Goal: Transaction & Acquisition: Purchase product/service

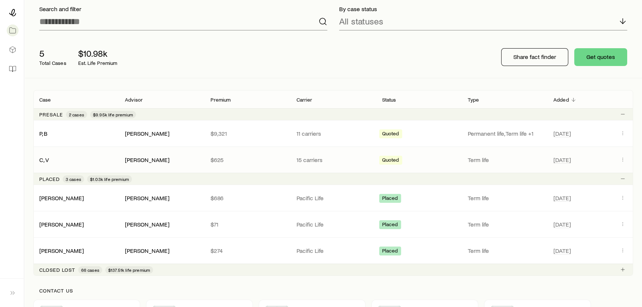
scroll to position [67, 0]
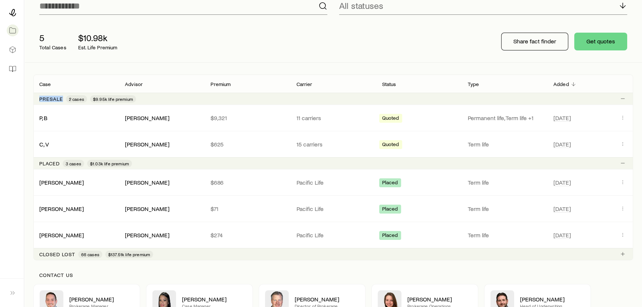
drag, startPoint x: 37, startPoint y: 99, endPoint x: 63, endPoint y: 96, distance: 26.1
click at [63, 96] on div "Presale 2 cases $9.95k life premium" at bounding box center [333, 99] width 600 height 12
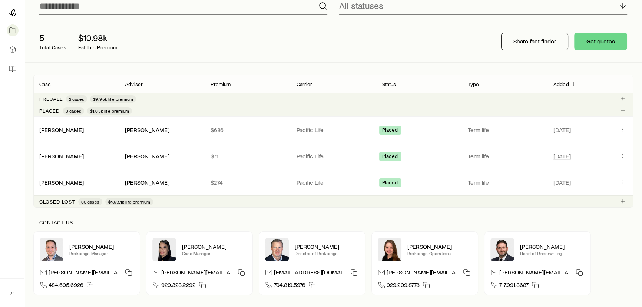
click at [48, 100] on p "Presale" at bounding box center [51, 99] width 24 height 6
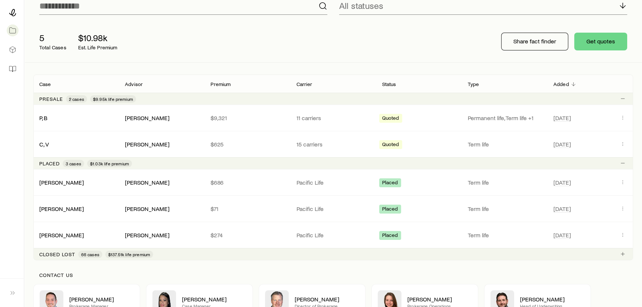
click at [63, 254] on p "Closed lost" at bounding box center [57, 254] width 36 height 6
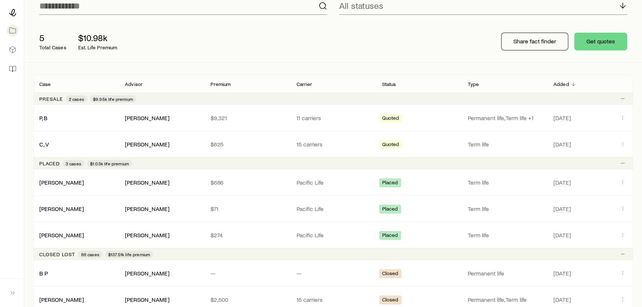
click at [63, 254] on p "Closed lost" at bounding box center [57, 254] width 36 height 6
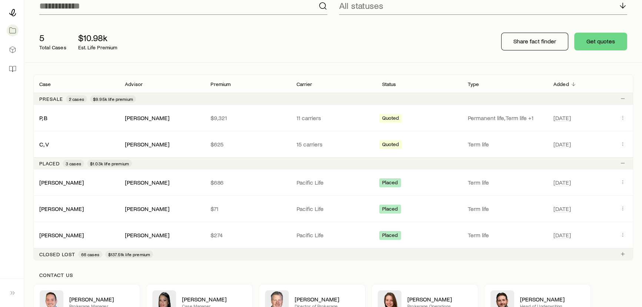
click at [63, 254] on p "Closed lost" at bounding box center [57, 254] width 36 height 6
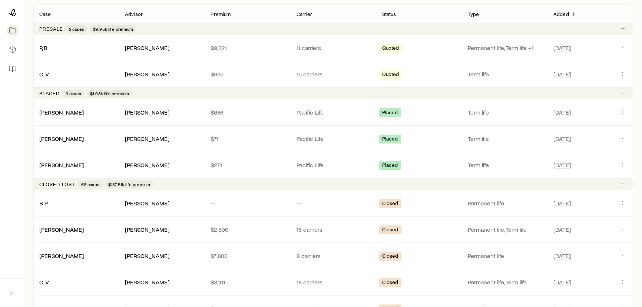
scroll to position [202, 0]
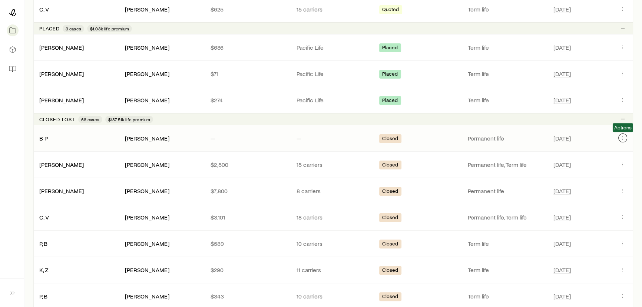
click at [626, 138] on button "Client cases" at bounding box center [622, 137] width 9 height 9
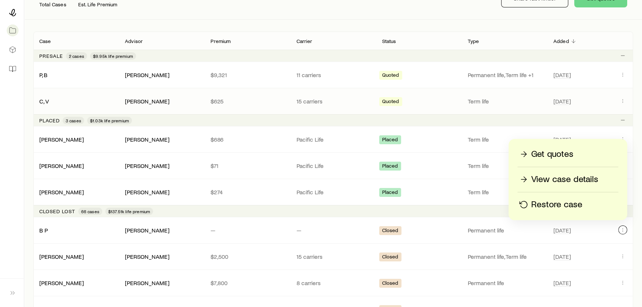
scroll to position [33, 0]
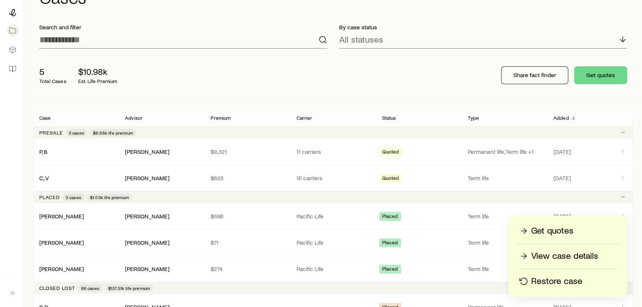
click at [156, 91] on div "5 Total Cases $10.98k Est. Life Premium Share fact finder Get quotes" at bounding box center [333, 75] width 600 height 42
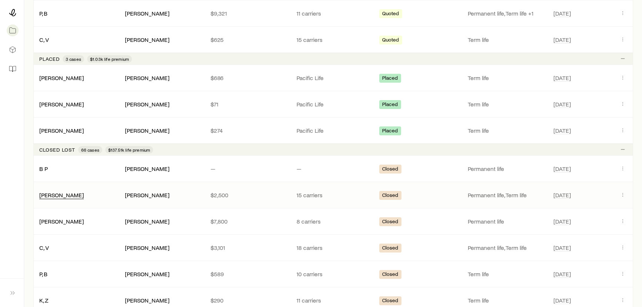
scroll to position [168, 0]
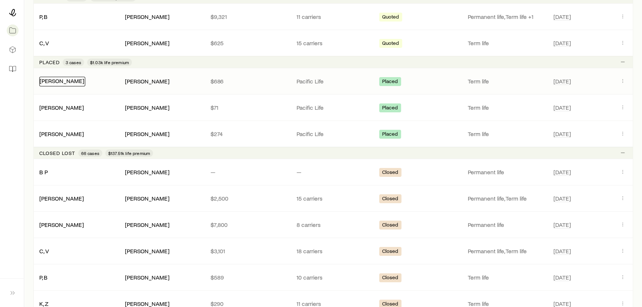
click at [51, 81] on link "[PERSON_NAME]" at bounding box center [62, 80] width 44 height 7
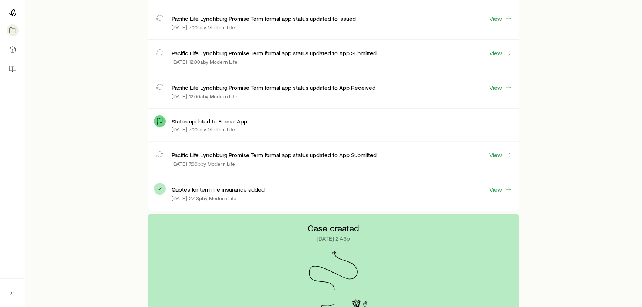
scroll to position [303, 0]
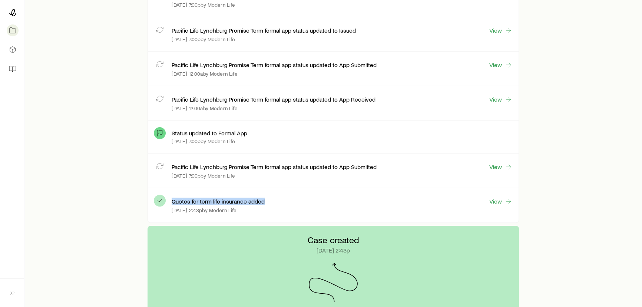
drag, startPoint x: 170, startPoint y: 204, endPoint x: 266, endPoint y: 204, distance: 96.0
click at [266, 204] on div "Quotes for term life insurance added View [DATE] 2:43p by Modern Life" at bounding box center [333, 205] width 358 height 22
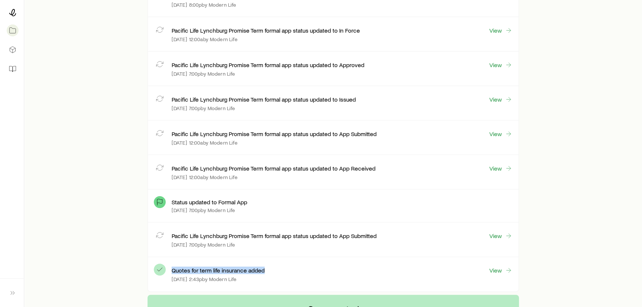
scroll to position [236, 0]
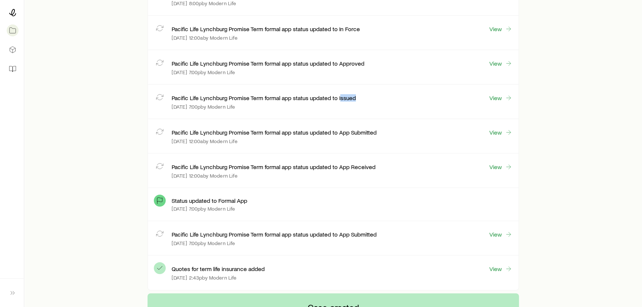
drag, startPoint x: 342, startPoint y: 98, endPoint x: 358, endPoint y: 100, distance: 16.5
click at [358, 100] on div "Pacific Life Lynchburg Promise Term formal app status updated to Issued View" at bounding box center [342, 97] width 341 height 9
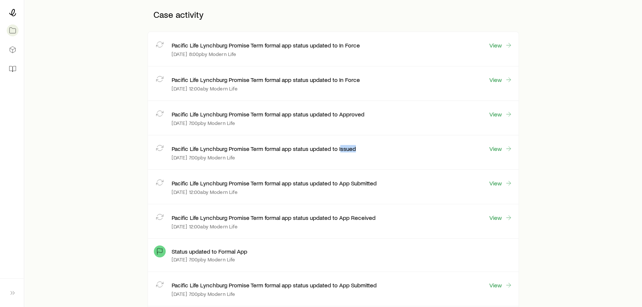
scroll to position [168, 0]
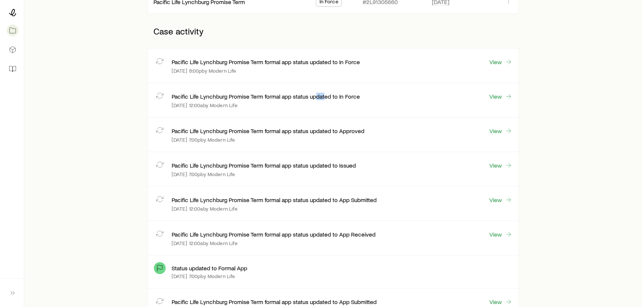
drag, startPoint x: 316, startPoint y: 92, endPoint x: 327, endPoint y: 99, distance: 12.3
click at [327, 99] on p "Pacific Life Lynchburg Promise Term formal app status updated to In Force" at bounding box center [266, 96] width 188 height 7
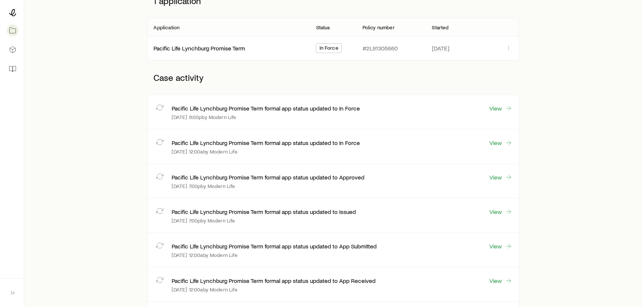
scroll to position [33, 0]
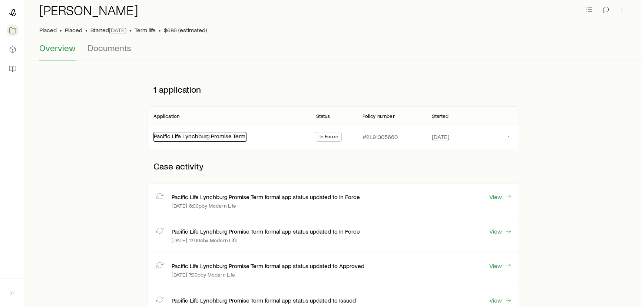
click at [185, 137] on link "Pacific Life Lynchburg Promise Term" at bounding box center [200, 135] width 92 height 7
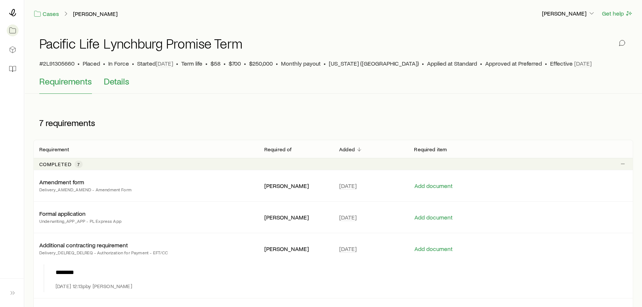
click at [118, 80] on span "Details" at bounding box center [117, 81] width 26 height 10
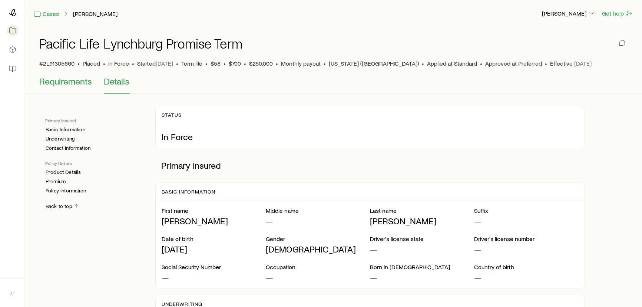
click at [68, 84] on span "Requirements" at bounding box center [65, 81] width 53 height 10
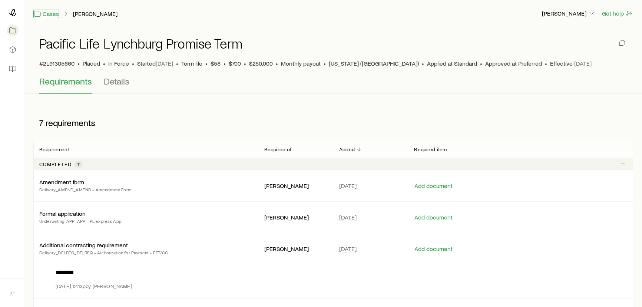
click at [52, 16] on link "Cases" at bounding box center [46, 14] width 26 height 9
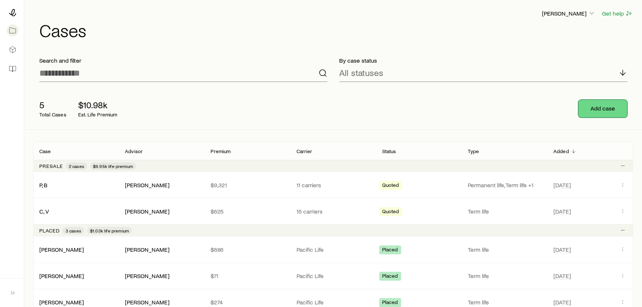
click at [594, 108] on button "Add case" at bounding box center [602, 109] width 49 height 18
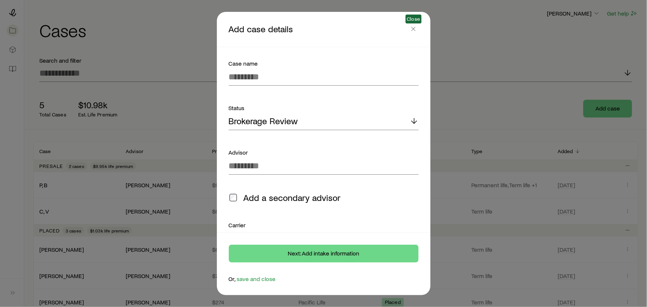
click at [418, 33] on span at bounding box center [413, 30] width 10 height 7
click at [415, 32] on icon "button" at bounding box center [413, 28] width 7 height 7
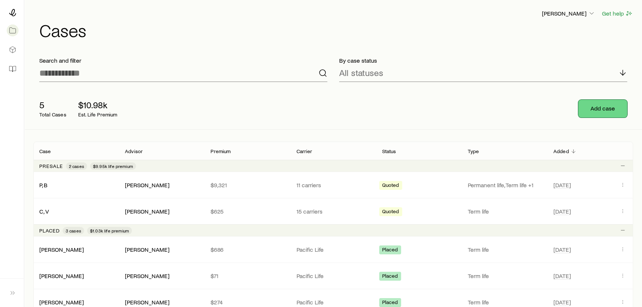
click at [614, 112] on button "Add case" at bounding box center [602, 109] width 49 height 18
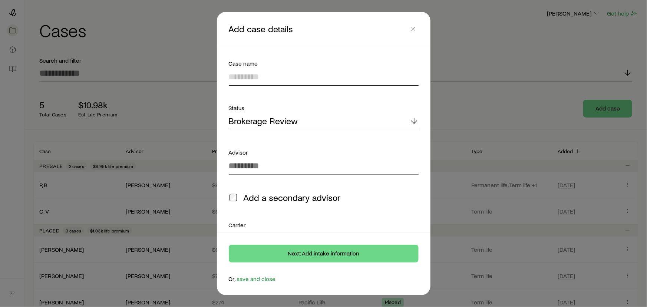
click at [264, 82] on input at bounding box center [324, 77] width 190 height 18
type input "**********"
click at [271, 122] on p "Brokerage Review" at bounding box center [263, 121] width 69 height 10
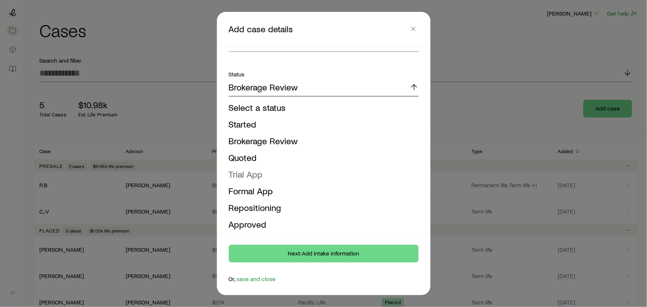
scroll to position [101, 0]
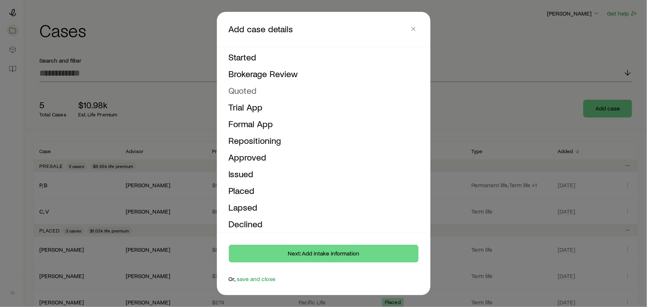
click at [231, 94] on span "Quoted" at bounding box center [243, 90] width 28 height 11
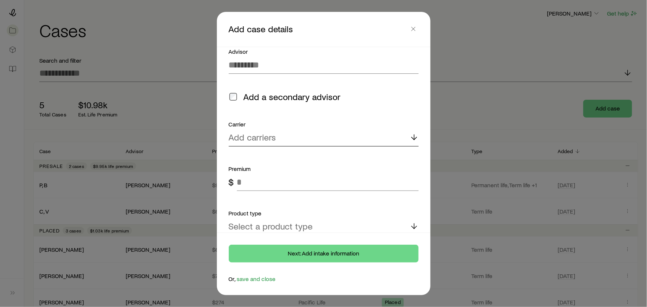
click at [248, 137] on p "Add carriers" at bounding box center [252, 137] width 47 height 10
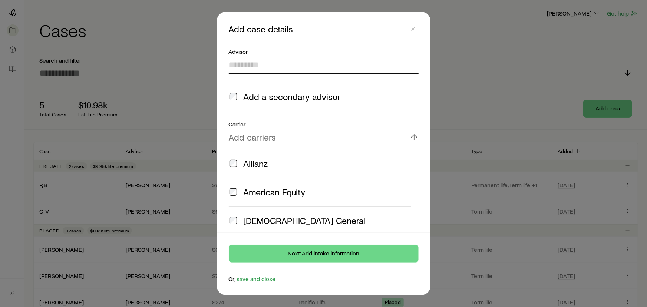
click at [255, 59] on input at bounding box center [324, 65] width 190 height 18
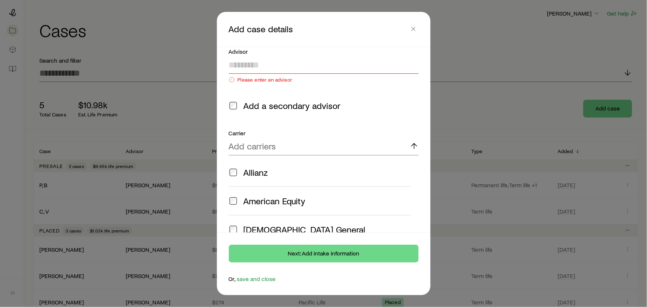
click at [256, 68] on input at bounding box center [324, 65] width 190 height 18
type input "*"
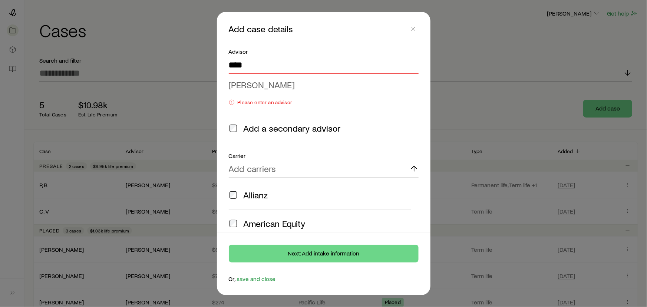
click at [257, 86] on span "[PERSON_NAME]" at bounding box center [262, 84] width 66 height 11
type input "**********"
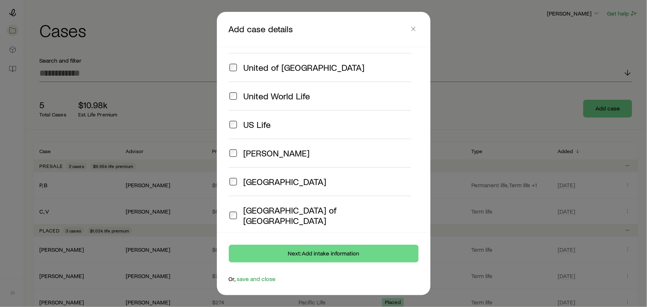
scroll to position [2087, 0]
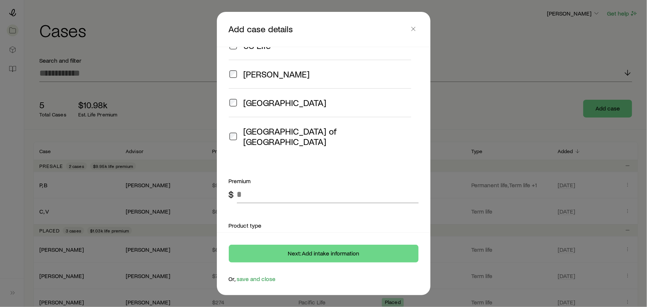
click at [264, 233] on p "Select a product type" at bounding box center [271, 238] width 84 height 10
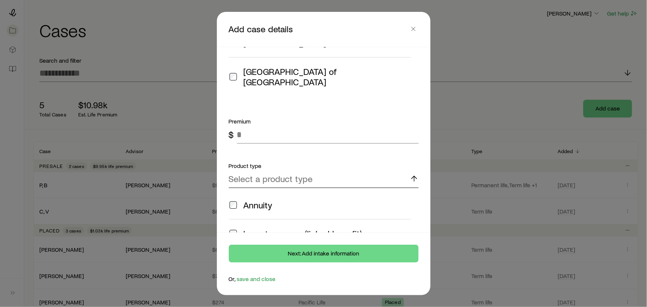
scroll to position [2221, 0]
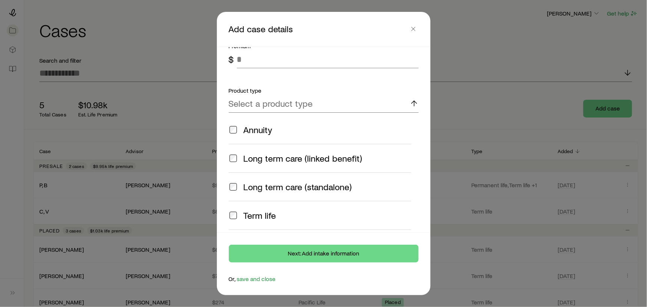
click at [237, 210] on div "Term life" at bounding box center [320, 215] width 182 height 10
click at [237, 239] on span at bounding box center [233, 244] width 9 height 10
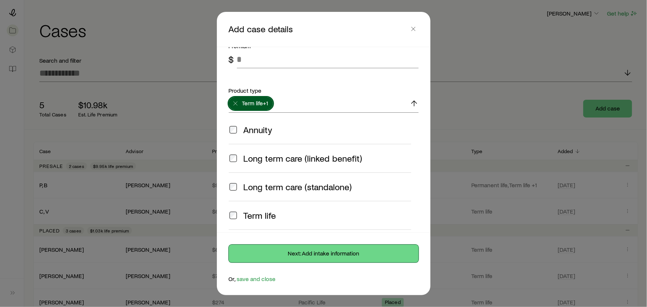
click at [308, 255] on button "Next: Add intake information" at bounding box center [324, 254] width 190 height 18
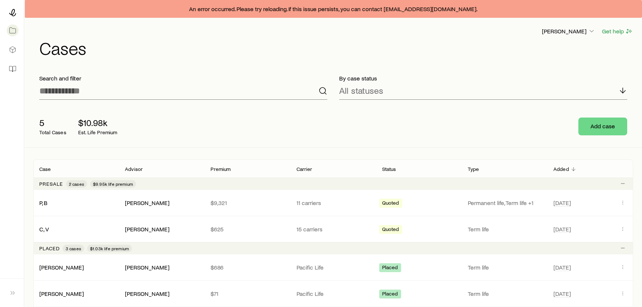
click at [259, 11] on span "An error occurred. Please try reloading. If this issue persists, you can contac…" at bounding box center [333, 8] width 288 height 7
click at [608, 124] on button "Add case" at bounding box center [602, 126] width 49 height 18
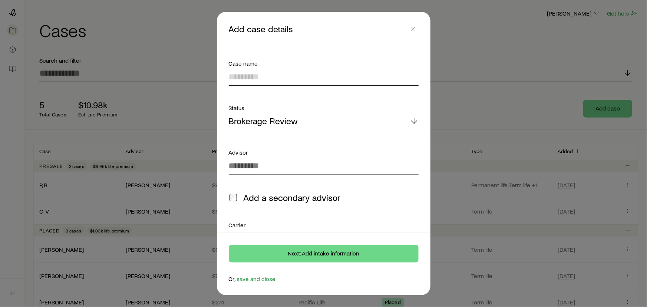
click at [272, 77] on input at bounding box center [324, 77] width 190 height 18
type input "**********"
click at [255, 122] on p "Brokerage Review" at bounding box center [263, 121] width 69 height 10
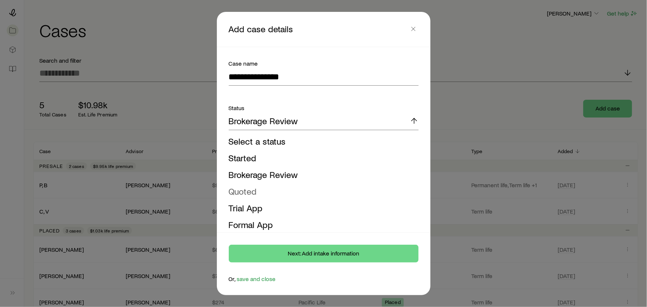
click at [242, 195] on span "Quoted" at bounding box center [243, 191] width 28 height 11
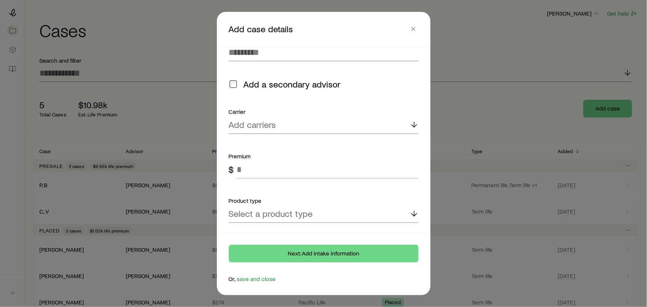
scroll to position [66, 0]
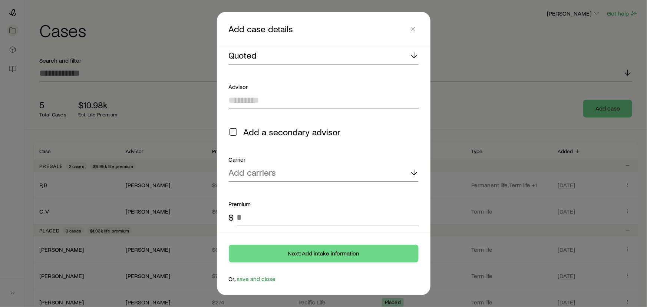
click at [251, 104] on input at bounding box center [324, 100] width 190 height 18
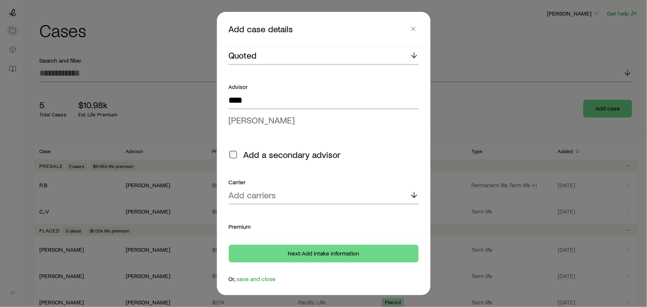
click at [251, 119] on span "[PERSON_NAME]" at bounding box center [262, 120] width 66 height 11
type input "**********"
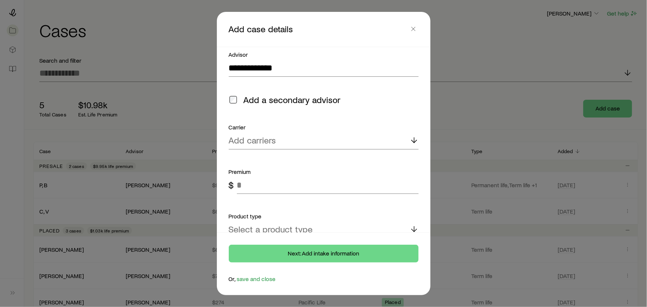
scroll to position [133, 0]
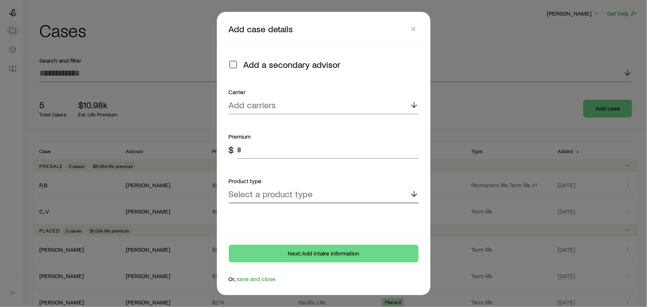
click at [271, 193] on p "Select a product type" at bounding box center [271, 194] width 84 height 10
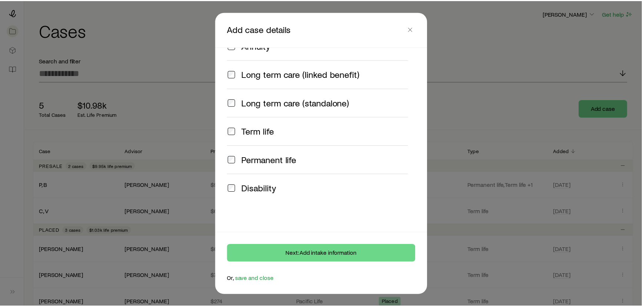
scroll to position [309, 0]
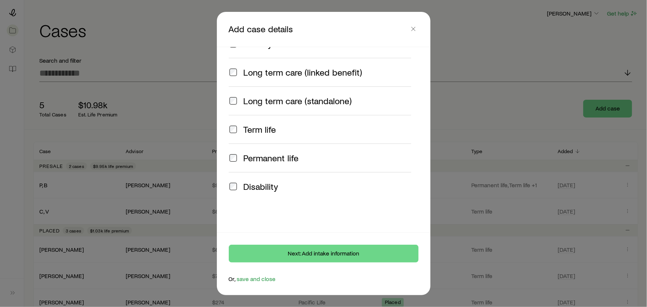
click at [234, 153] on span at bounding box center [233, 158] width 9 height 10
click at [308, 269] on footer "Next: Add intake information Or, save and close" at bounding box center [323, 264] width 213 height 62
click at [310, 254] on button "Next: Add intake information" at bounding box center [324, 254] width 190 height 18
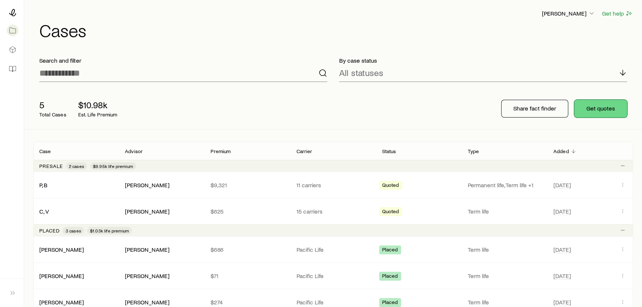
click at [609, 109] on button "Get quotes" at bounding box center [600, 109] width 53 height 18
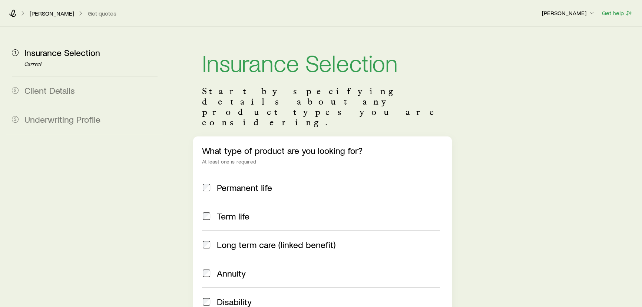
click at [208, 202] on label "Term life" at bounding box center [321, 216] width 238 height 29
click at [10, 11] on icon at bounding box center [12, 13] width 7 height 7
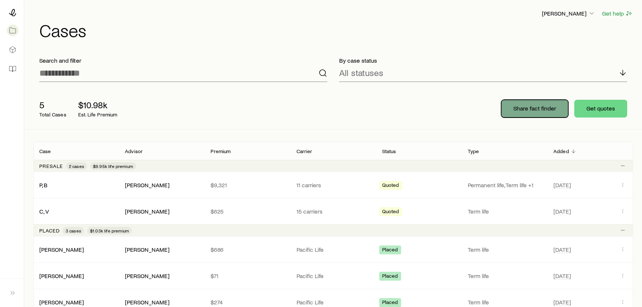
click at [526, 114] on button "Share fact finder" at bounding box center [534, 109] width 67 height 18
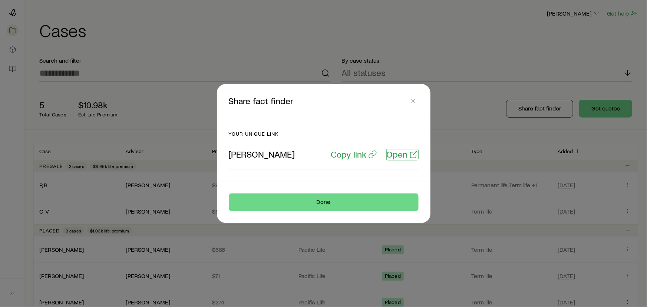
click at [398, 156] on p "Open" at bounding box center [397, 154] width 21 height 10
click at [414, 99] on icon "button" at bounding box center [413, 100] width 7 height 7
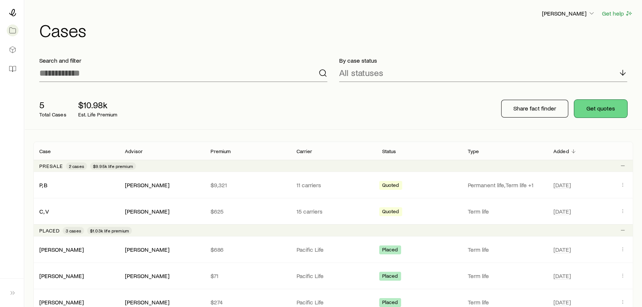
click at [609, 107] on button "Get quotes" at bounding box center [600, 109] width 53 height 18
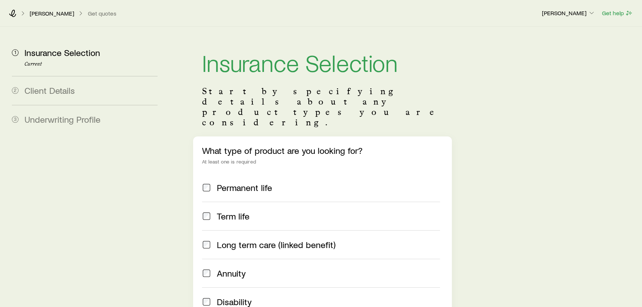
click at [235, 182] on span "Permanent life" at bounding box center [244, 187] width 55 height 10
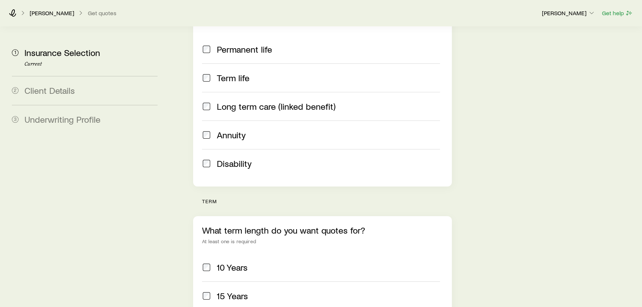
scroll to position [202, 0]
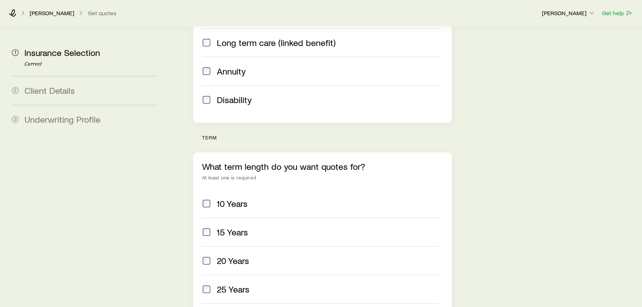
click at [211, 284] on div "25 Years" at bounding box center [321, 289] width 238 height 10
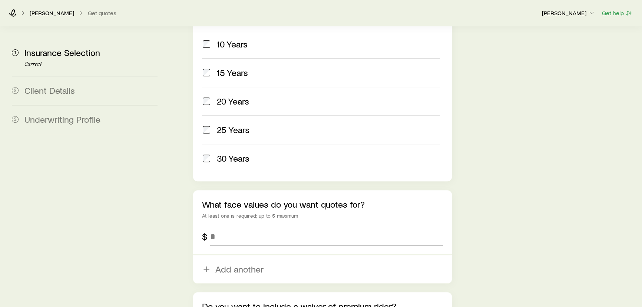
scroll to position [371, 0]
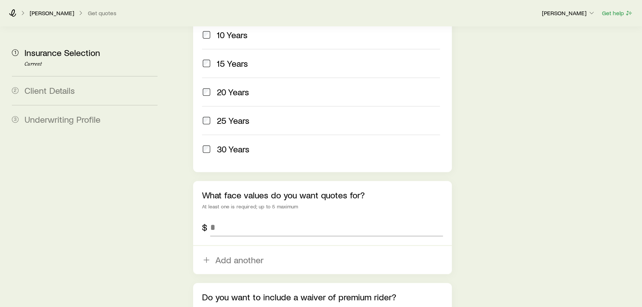
click at [241, 215] on div "What face values do you want quotes for? At least one is required; up to 5 maxi…" at bounding box center [322, 227] width 259 height 93
click at [241, 218] on input "tel" at bounding box center [326, 227] width 233 height 18
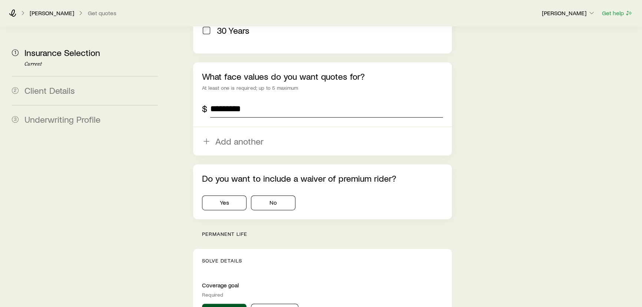
scroll to position [505, 0]
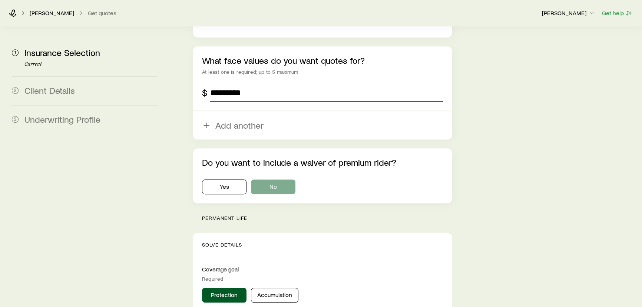
type input "*********"
click at [273, 179] on button "No" at bounding box center [273, 186] width 44 height 15
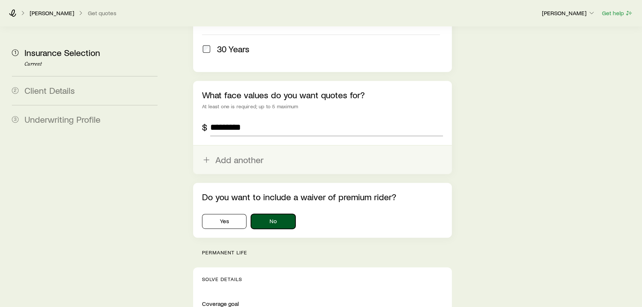
scroll to position [471, 0]
click at [243, 145] on button "Add another" at bounding box center [322, 159] width 259 height 28
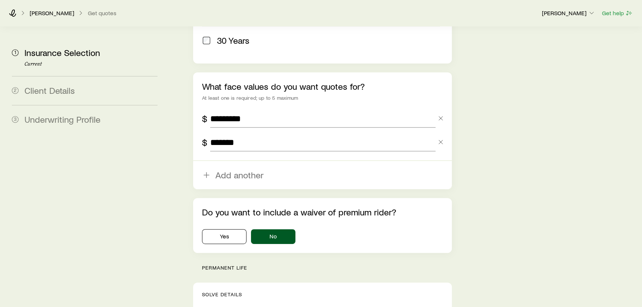
scroll to position [606, 0]
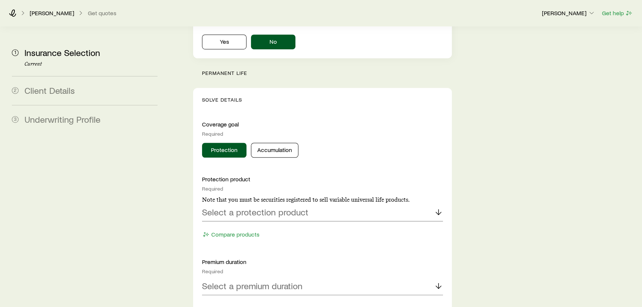
type input "*******"
click at [252, 207] on p "Select a protection product" at bounding box center [255, 212] width 106 height 10
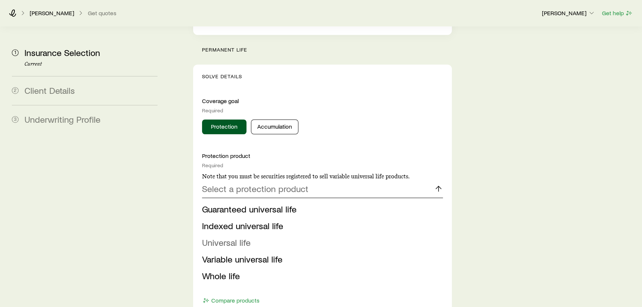
scroll to position [741, 0]
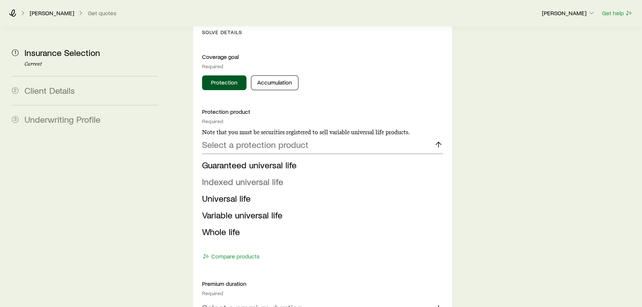
click at [237, 176] on span "Indexed universal life" at bounding box center [242, 181] width 81 height 11
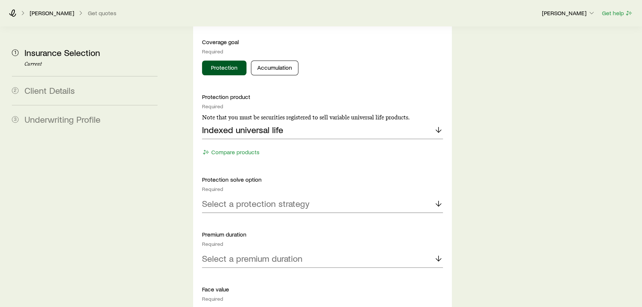
scroll to position [842, 0]
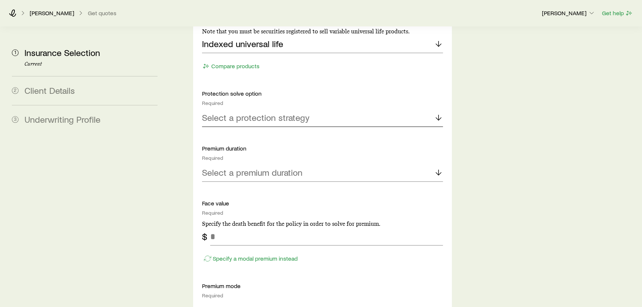
click at [243, 109] on div "Select a protection strategy" at bounding box center [322, 118] width 241 height 18
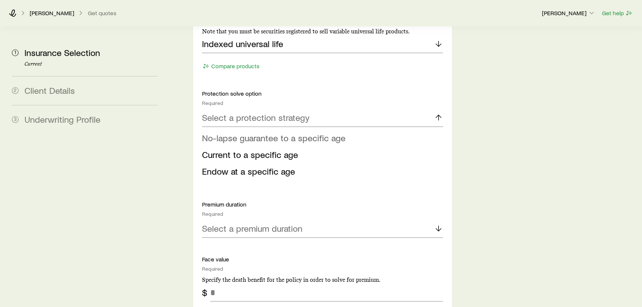
click at [233, 132] on span "No-lapse guarantee to a specific age" at bounding box center [273, 137] width 143 height 11
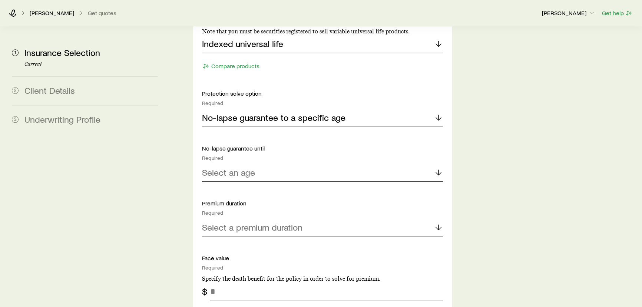
click at [245, 167] on p "Select an age" at bounding box center [228, 172] width 53 height 10
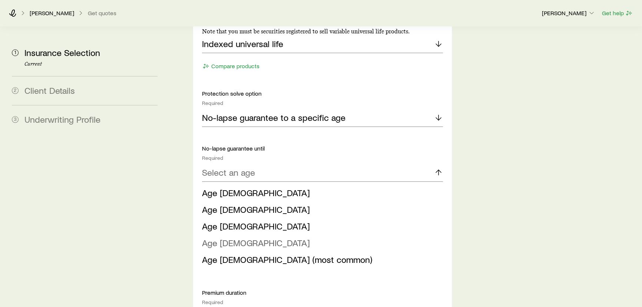
click at [222, 237] on span "Age 100" at bounding box center [256, 242] width 108 height 11
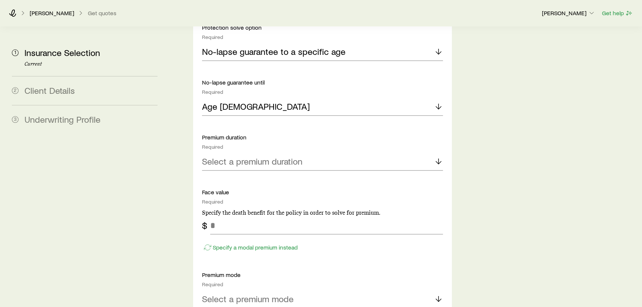
scroll to position [909, 0]
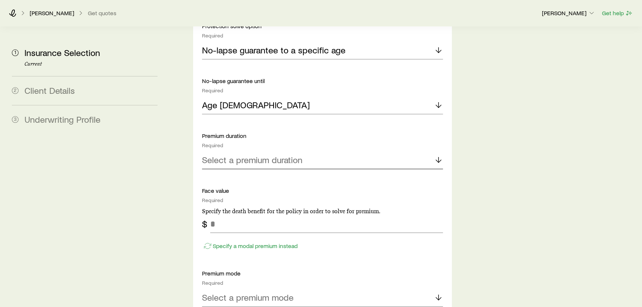
click at [240, 155] on p "Select a premium duration" at bounding box center [252, 160] width 100 height 10
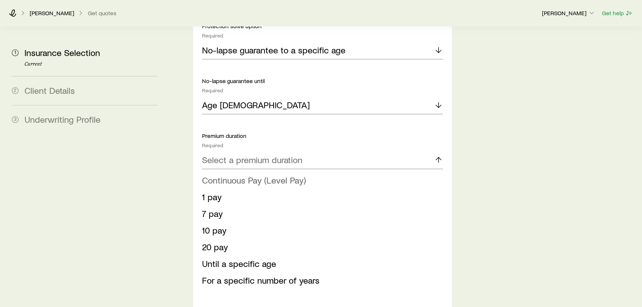
click at [229, 175] on span "Continuous Pay (Level Pay)" at bounding box center [254, 180] width 104 height 11
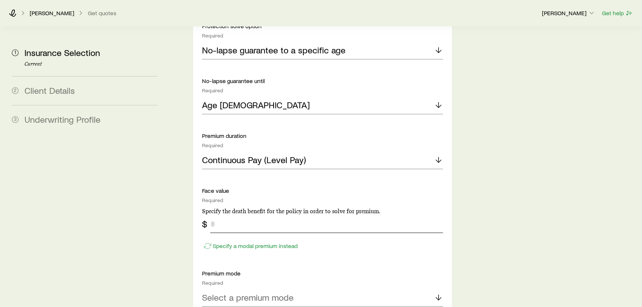
click at [214, 215] on input "tel" at bounding box center [326, 224] width 233 height 18
type input "*******"
click at [291, 208] on p "Specify the death benefit for the policy in order to solve for premium." at bounding box center [322, 211] width 241 height 7
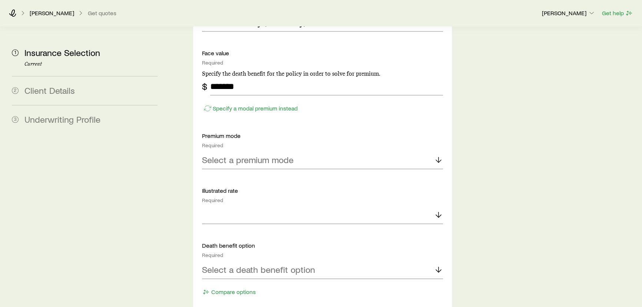
scroll to position [1112, 0]
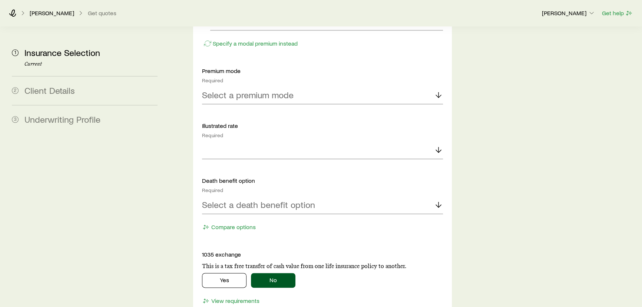
click at [269, 90] on p "Select a premium mode" at bounding box center [248, 95] width 92 height 10
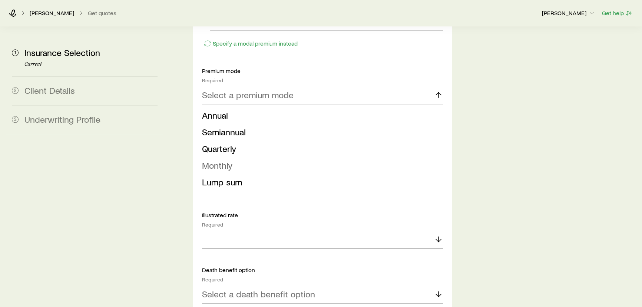
click at [216, 160] on span "Monthly" at bounding box center [217, 165] width 30 height 11
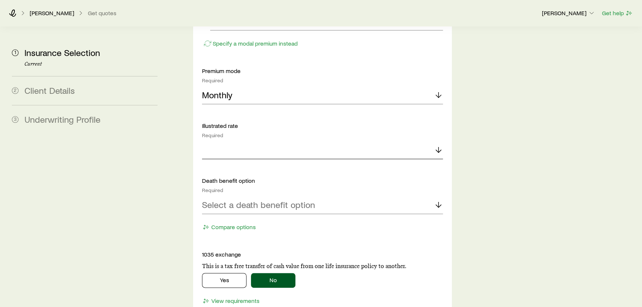
click at [228, 141] on div at bounding box center [322, 150] width 241 height 18
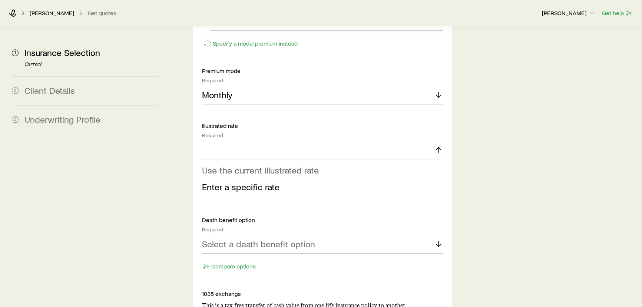
click at [229, 165] on span "Use the current illustrated rate" at bounding box center [260, 170] width 117 height 11
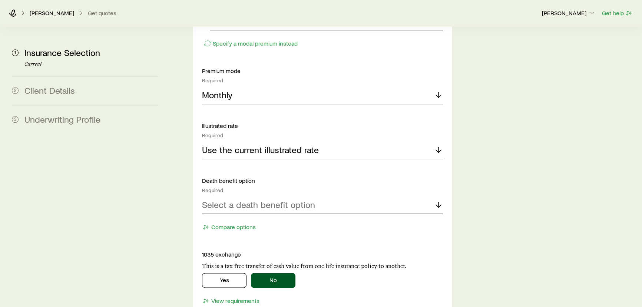
click at [252, 199] on p "Select a death benefit option" at bounding box center [258, 204] width 113 height 10
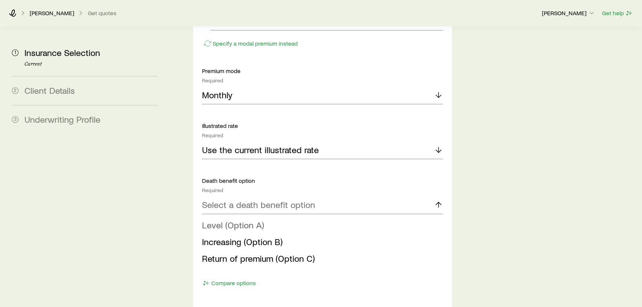
click at [236, 219] on span "Level (Option A)" at bounding box center [233, 224] width 62 height 11
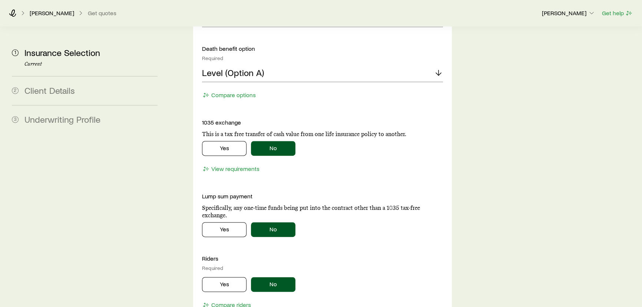
scroll to position [1246, 0]
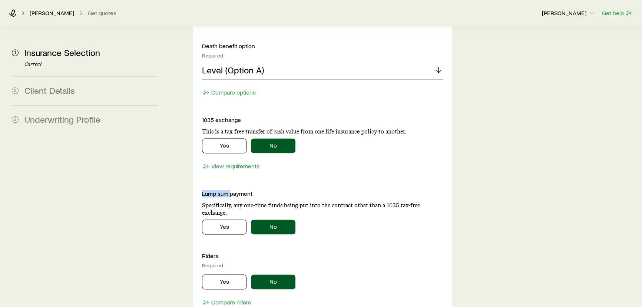
drag, startPoint x: 199, startPoint y: 172, endPoint x: 229, endPoint y: 172, distance: 30.8
click at [229, 190] on p "Lump sum payment" at bounding box center [322, 193] width 241 height 7
click at [219, 274] on button "Yes" at bounding box center [224, 281] width 44 height 15
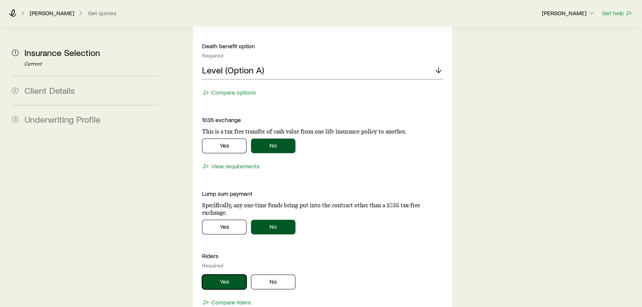
scroll to position [1348, 0]
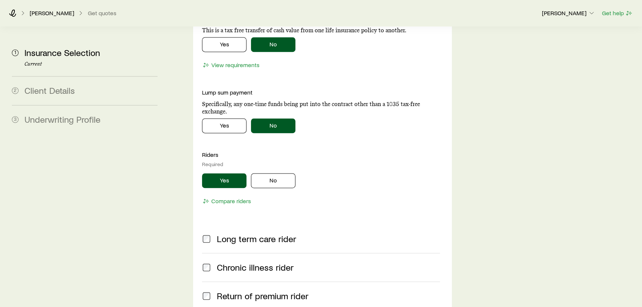
click at [225, 233] on span "Long term care rider" at bounding box center [256, 238] width 79 height 10
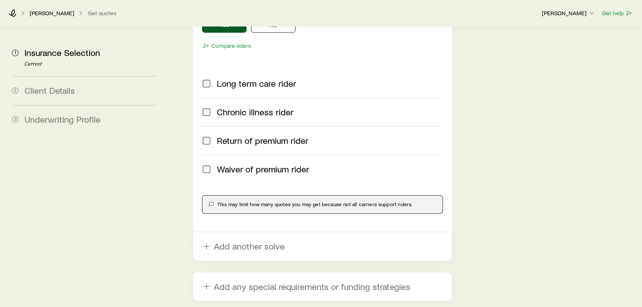
scroll to position [1554, 0]
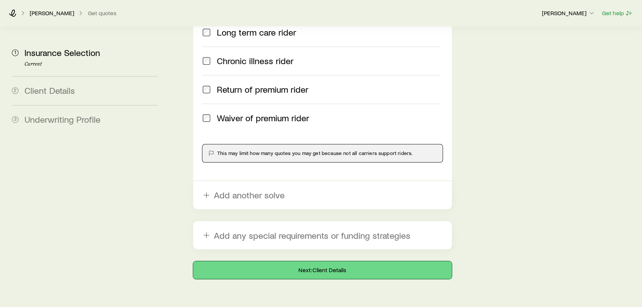
click at [338, 261] on button "Next: Client Details" at bounding box center [322, 270] width 259 height 18
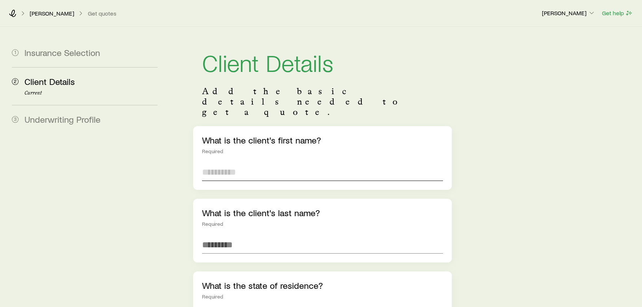
click at [220, 163] on input "text" at bounding box center [322, 172] width 241 height 18
type input "*"
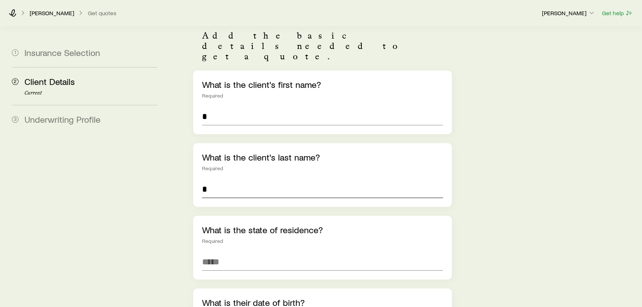
scroll to position [67, 0]
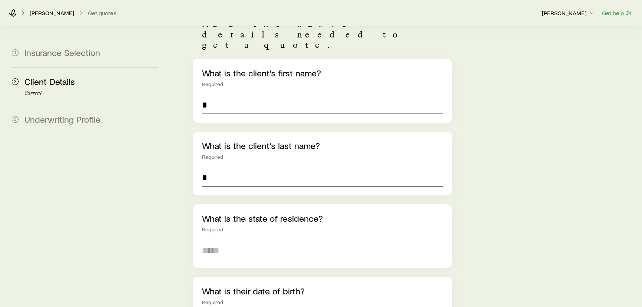
type input "*"
click at [212, 241] on input at bounding box center [322, 250] width 241 height 18
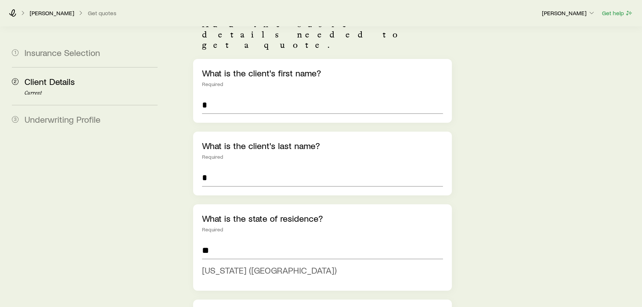
click at [203, 265] on span "Florida (FL)" at bounding box center [269, 270] width 135 height 11
type input "**********"
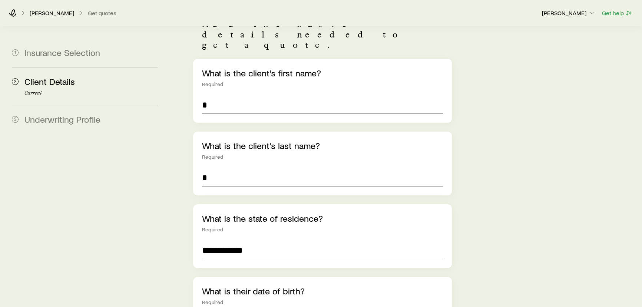
scroll to position [168, 0]
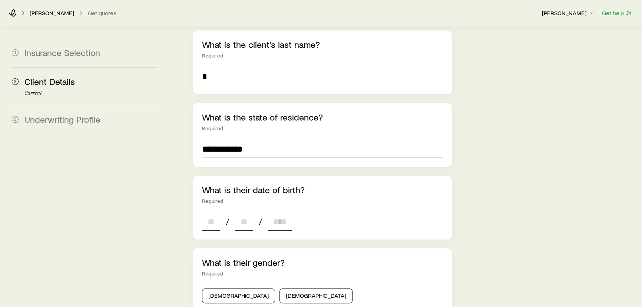
click at [213, 213] on input at bounding box center [211, 222] width 18 height 18
type input "**"
type input "****"
type input "*"
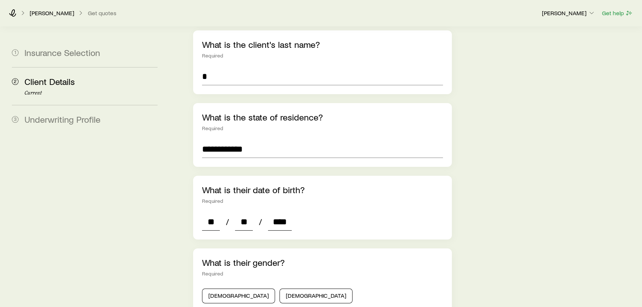
type input "*"
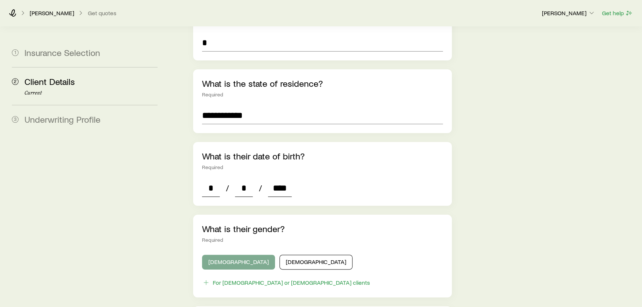
type input "****"
click at [233, 255] on button "[DEMOGRAPHIC_DATA]" at bounding box center [238, 262] width 73 height 15
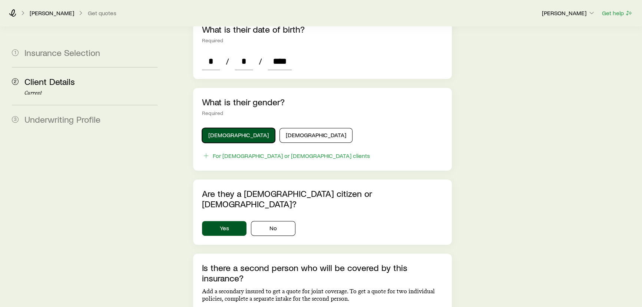
scroll to position [404, 0]
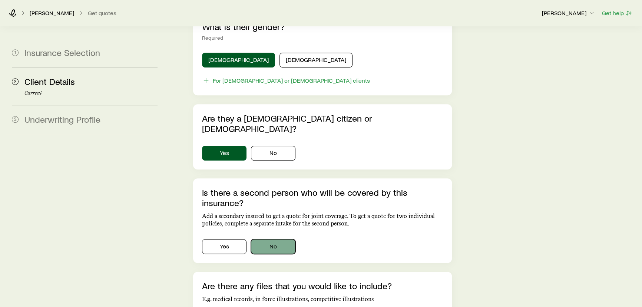
click at [281, 239] on button "No" at bounding box center [273, 246] width 44 height 15
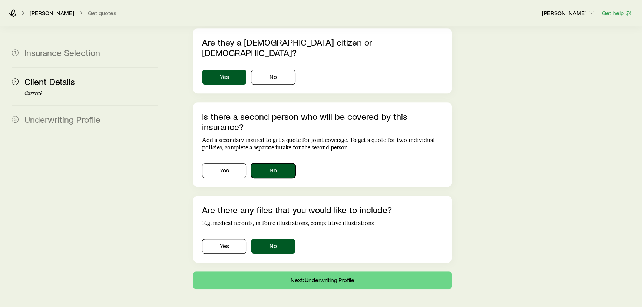
scroll to position [481, 0]
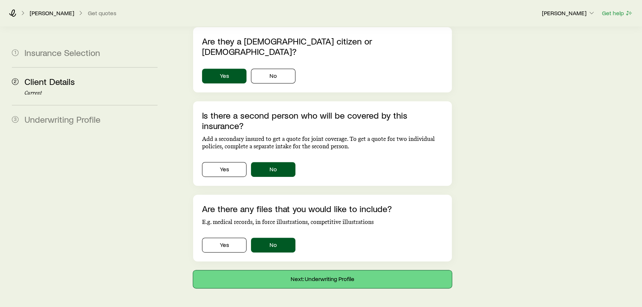
click at [341, 270] on button "Next: Underwriting Profile" at bounding box center [322, 279] width 259 height 18
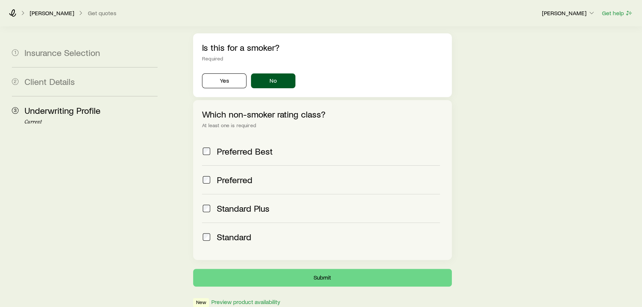
scroll to position [274, 0]
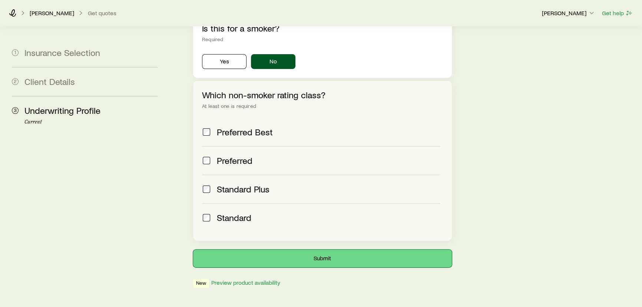
click at [299, 249] on button "Submit" at bounding box center [322, 258] width 259 height 18
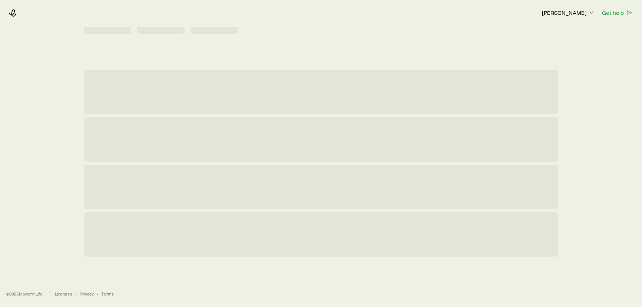
scroll to position [0, 0]
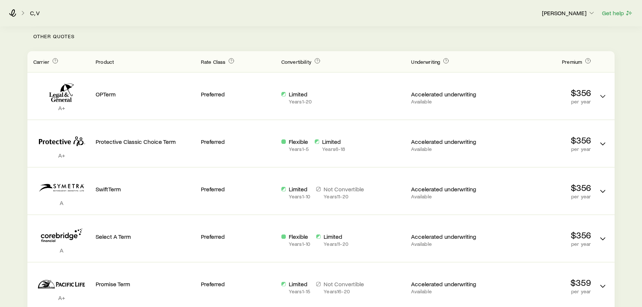
scroll to position [246, 0]
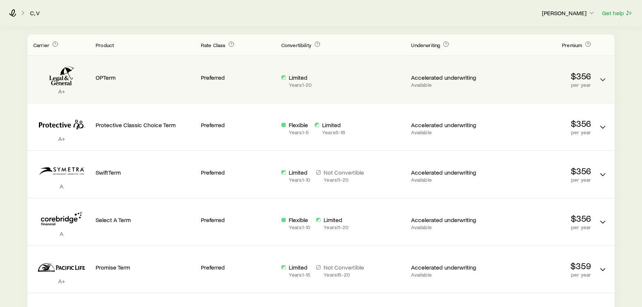
click at [143, 74] on p "OPTerm" at bounding box center [145, 77] width 99 height 7
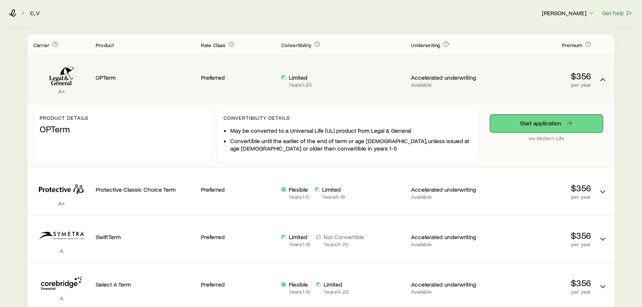
click at [537, 119] on link "Start application" at bounding box center [546, 124] width 113 height 18
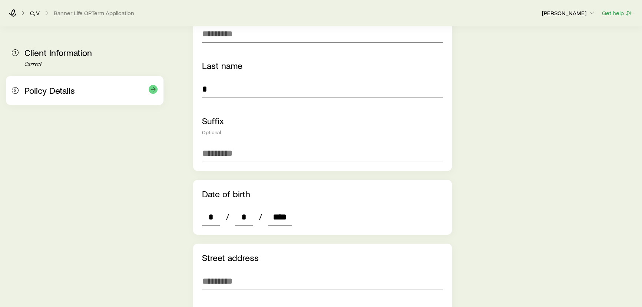
scroll to position [202, 0]
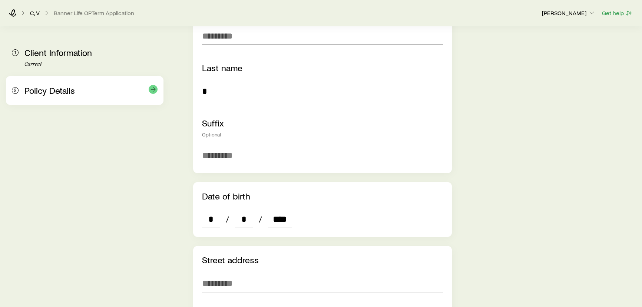
click at [33, 88] on span "Policy Details" at bounding box center [49, 90] width 50 height 11
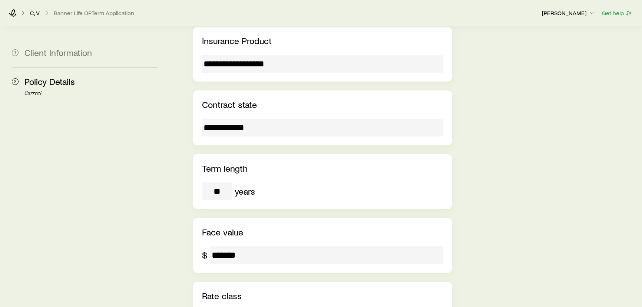
scroll to position [0, 0]
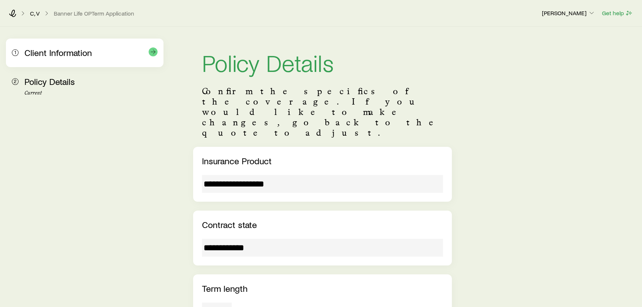
click at [53, 61] on div "1 Client Information" at bounding box center [85, 53] width 146 height 29
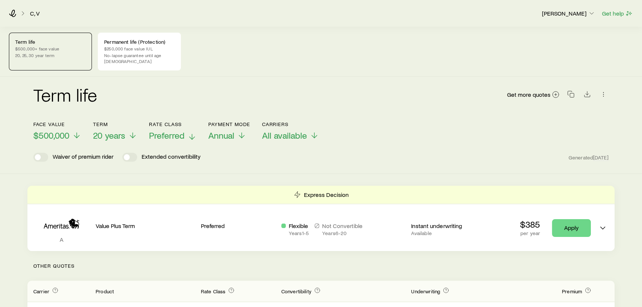
scroll to position [67, 0]
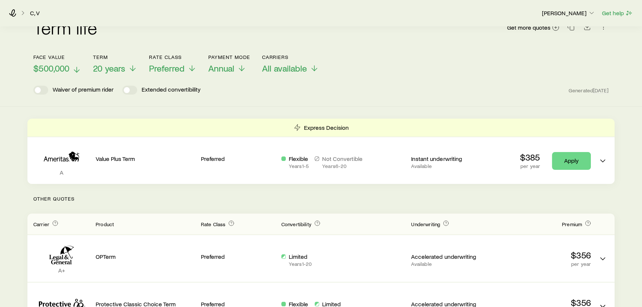
click at [42, 64] on span "$500,000" at bounding box center [51, 68] width 36 height 10
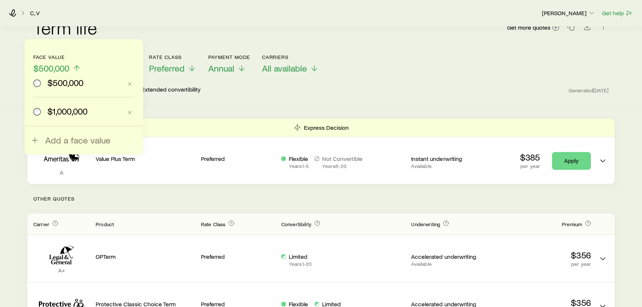
click at [256, 92] on div "Term life Get more quotes Face value $500,000 $500,000 $1,000,000 Add a face va…" at bounding box center [321, 58] width 642 height 97
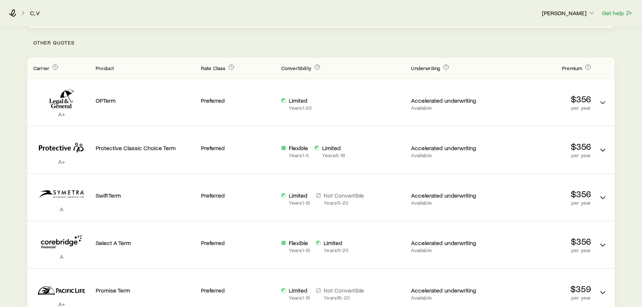
scroll to position [135, 0]
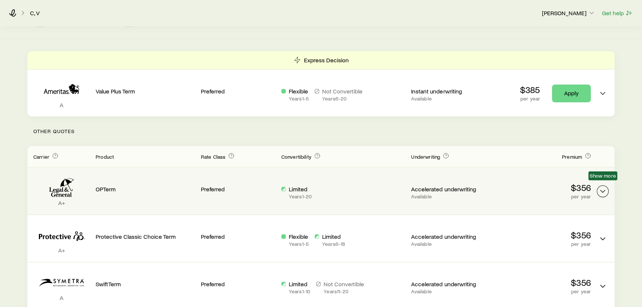
click at [599, 187] on icon "Term quotes" at bounding box center [602, 191] width 9 height 9
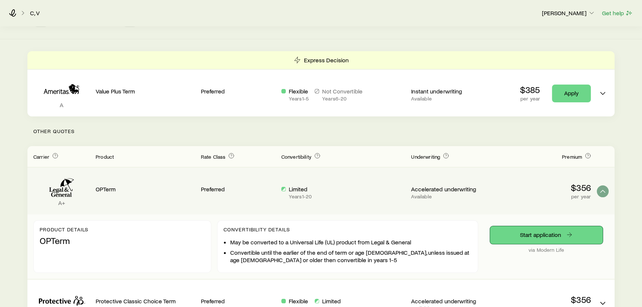
click at [506, 227] on link "Start application" at bounding box center [546, 235] width 113 height 18
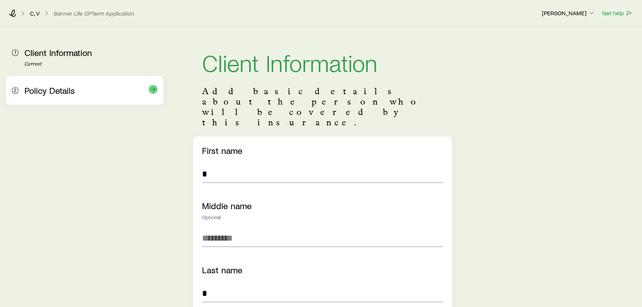
click at [39, 84] on div "2 Policy Details" at bounding box center [85, 90] width 146 height 29
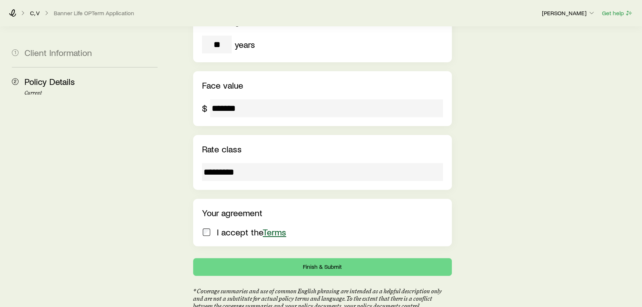
scroll to position [255, 0]
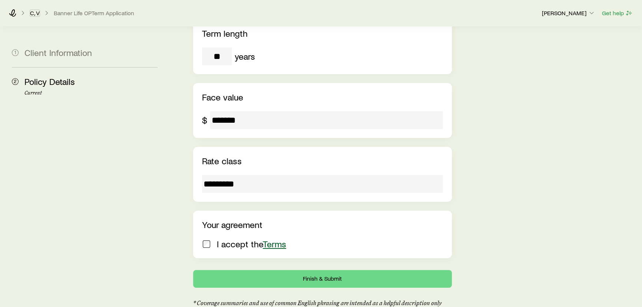
click at [29, 16] on div "C, V Banner Life OPTerm Application" at bounding box center [272, 12] width 527 height 7
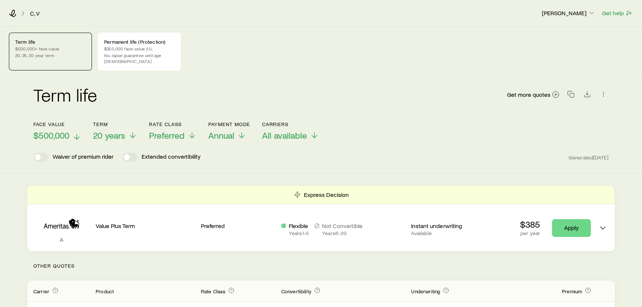
click at [55, 130] on span "$500,000" at bounding box center [51, 135] width 36 height 10
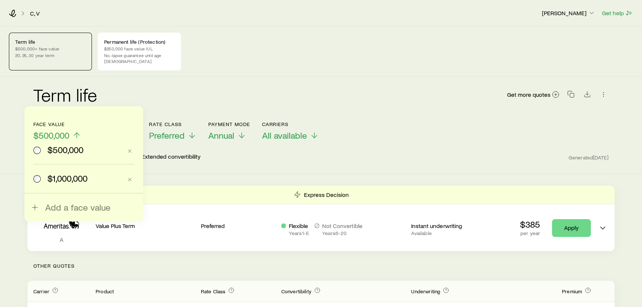
click at [54, 181] on span "$1,000,000" at bounding box center [67, 178] width 40 height 10
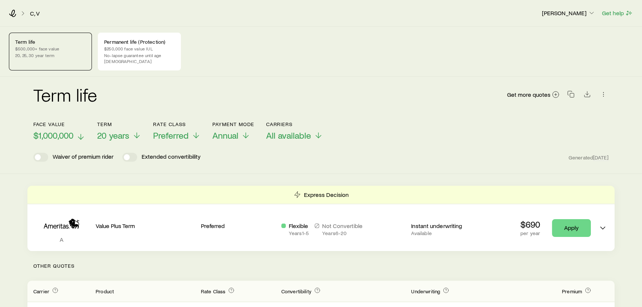
click at [72, 132] on span "$1,000,000" at bounding box center [53, 135] width 40 height 10
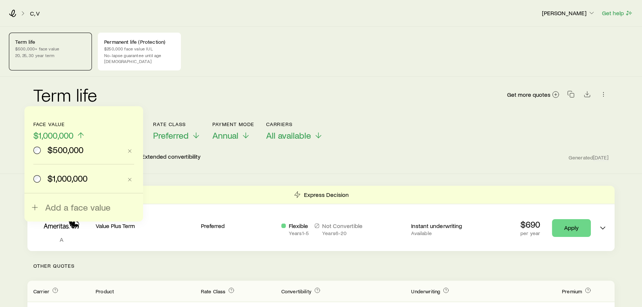
click at [59, 214] on div "$500,000 $1,000,000 Add a face value" at bounding box center [83, 163] width 119 height 115
click at [60, 211] on span "Add a face value" at bounding box center [77, 207] width 65 height 10
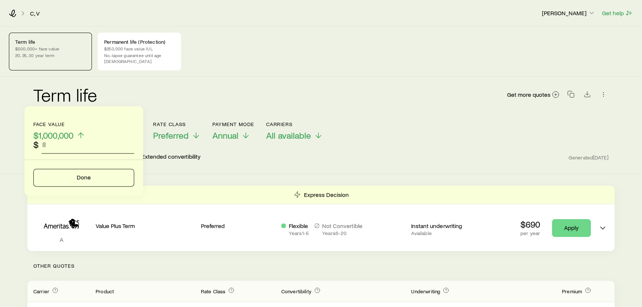
click at [63, 147] on input "faceAmount" at bounding box center [88, 145] width 93 height 18
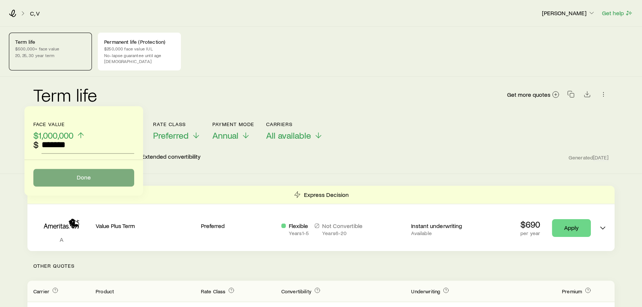
type input "*******"
click at [76, 175] on button "Done" at bounding box center [83, 178] width 101 height 18
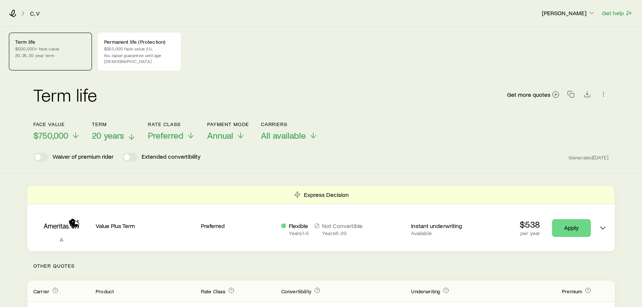
click at [115, 130] on span "20 years" at bounding box center [108, 135] width 32 height 10
click at [171, 130] on span "Preferred" at bounding box center [166, 135] width 36 height 10
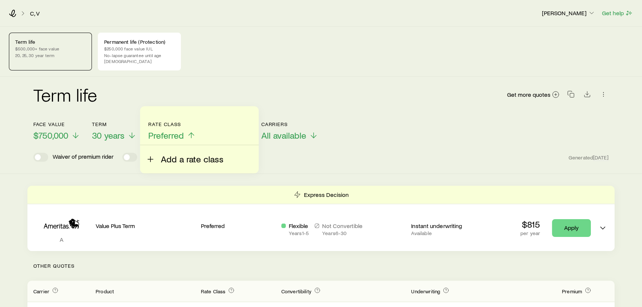
click at [166, 156] on span "Add a rate class" at bounding box center [192, 159] width 63 height 10
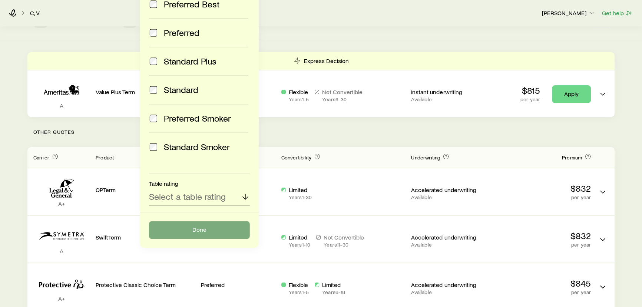
scroll to position [135, 0]
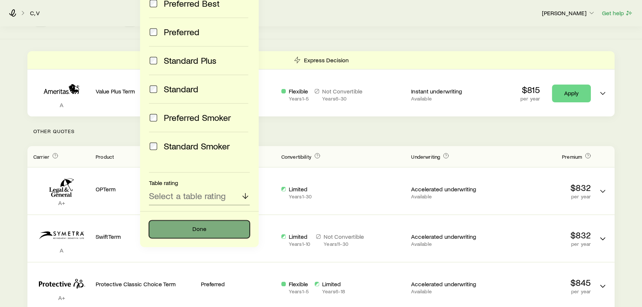
click at [182, 229] on button "Done" at bounding box center [199, 229] width 101 height 18
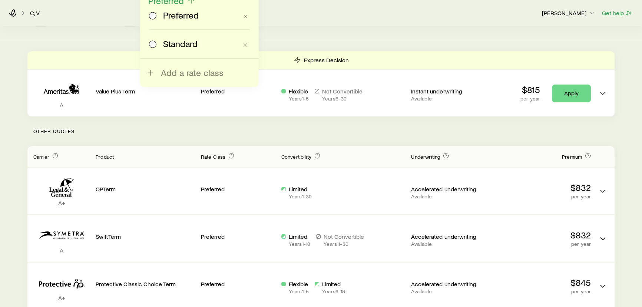
click at [174, 48] on span "Standard" at bounding box center [180, 44] width 34 height 10
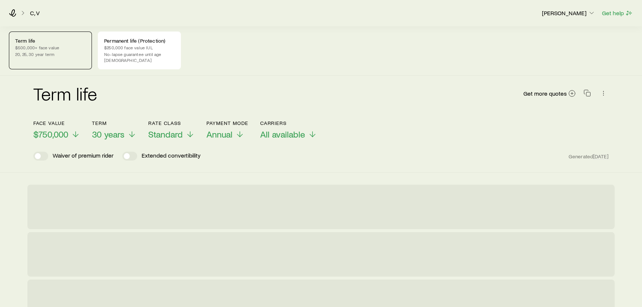
scroll to position [0, 0]
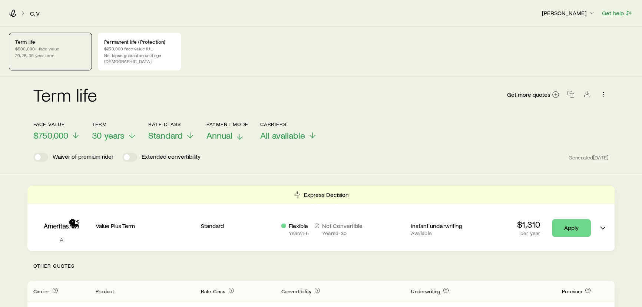
click at [215, 132] on span "Annual" at bounding box center [219, 135] width 26 height 10
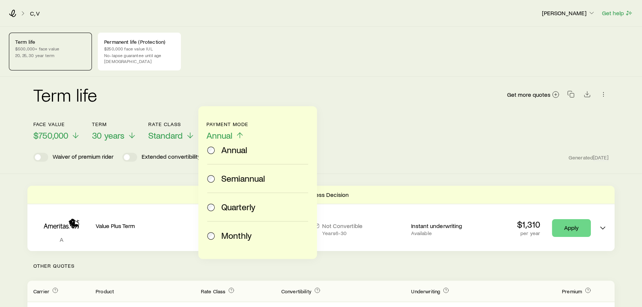
click at [222, 236] on span "Monthly" at bounding box center [236, 235] width 30 height 10
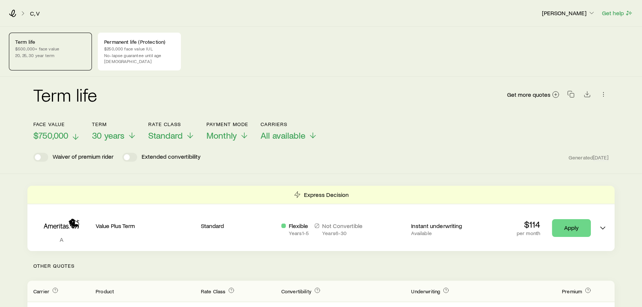
click at [43, 130] on span "$750,000" at bounding box center [50, 135] width 35 height 10
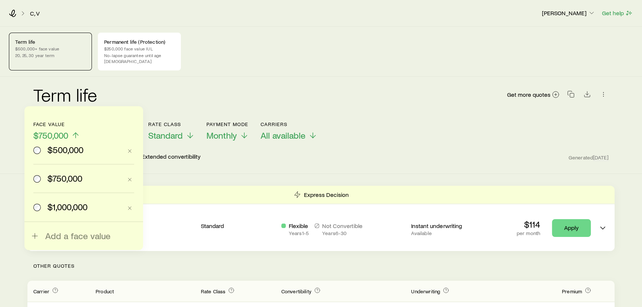
click at [52, 210] on span "$1,000,000" at bounding box center [67, 207] width 40 height 10
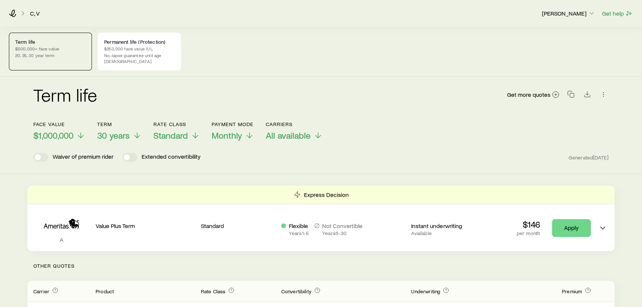
scroll to position [168, 0]
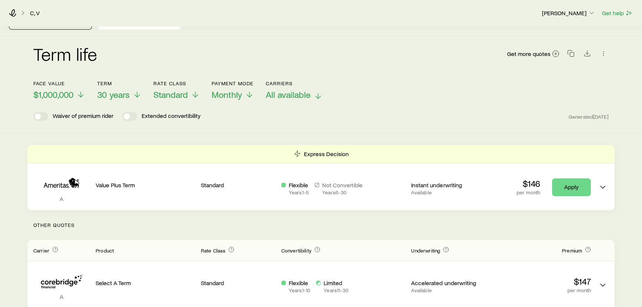
click at [282, 67] on div "Term life Get more quotes Face value $1,000,000 Term 30 years Rate Class Standa…" at bounding box center [320, 78] width 587 height 85
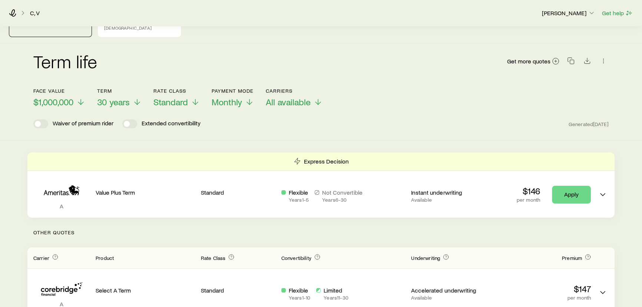
click at [286, 103] on header "Face value $1,000,000 Term 30 years Rate Class Standard Payment Mode Monthly Ca…" at bounding box center [320, 108] width 575 height 40
click at [286, 97] on span "All available" at bounding box center [288, 102] width 45 height 10
click at [294, 53] on div "Term life Get more quotes" at bounding box center [320, 65] width 575 height 27
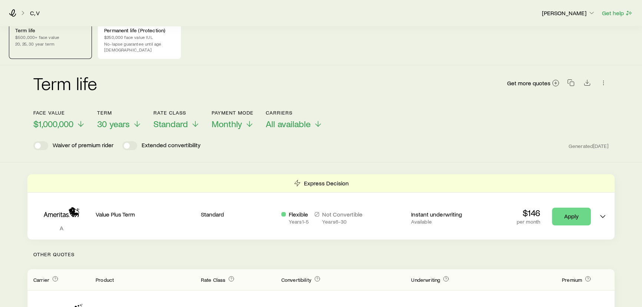
scroll to position [0, 0]
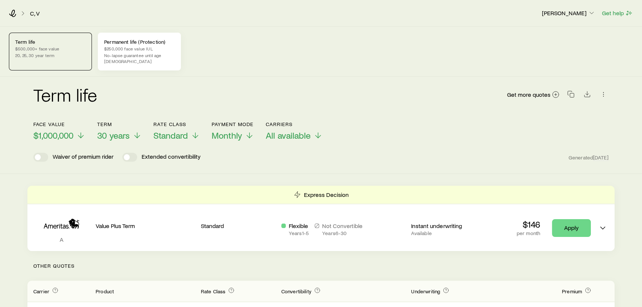
click at [149, 52] on p "No-lapse guarantee until age 100" at bounding box center [139, 58] width 70 height 12
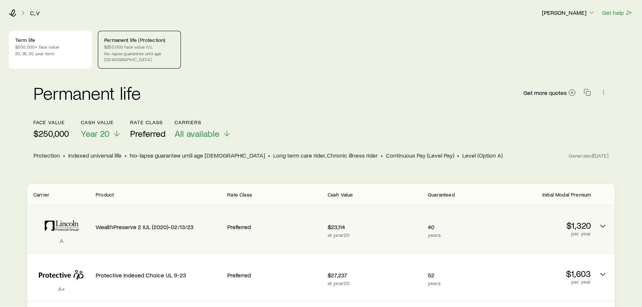
scroll to position [101, 0]
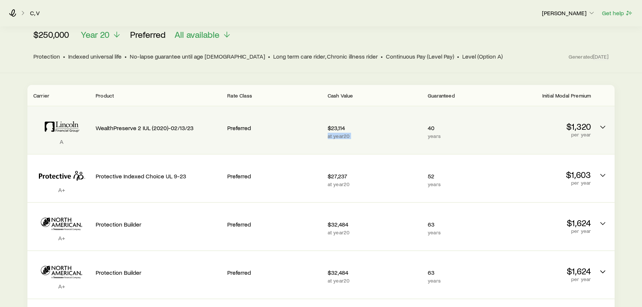
click at [429, 122] on div "A WealthPreserve 2 IUL (2020)-02/13/23 Preferred $23,114 at year 20 40 years $1…" at bounding box center [320, 129] width 587 height 47
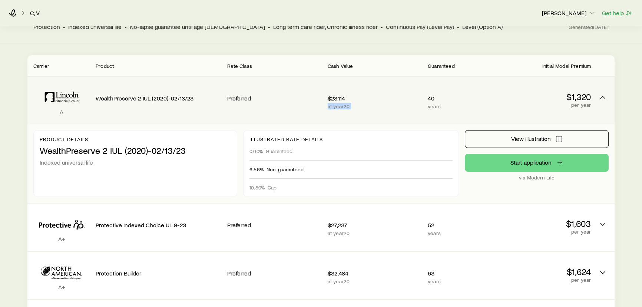
scroll to position [135, 0]
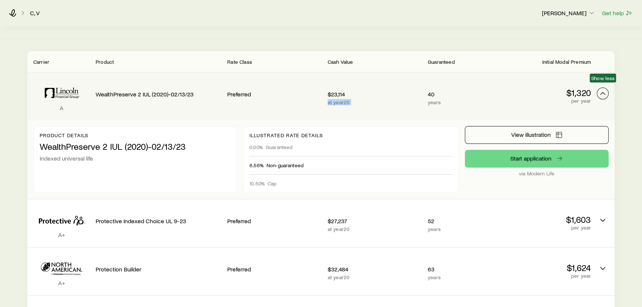
click at [605, 89] on icon "Permanent quotes" at bounding box center [602, 93] width 9 height 9
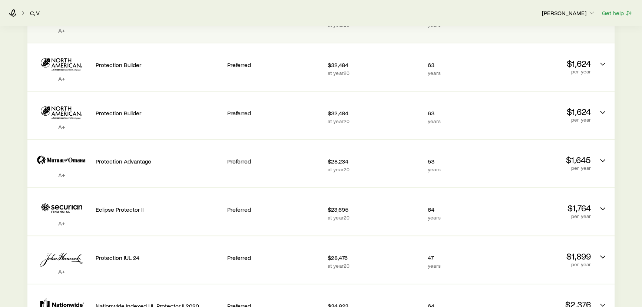
scroll to position [269, 0]
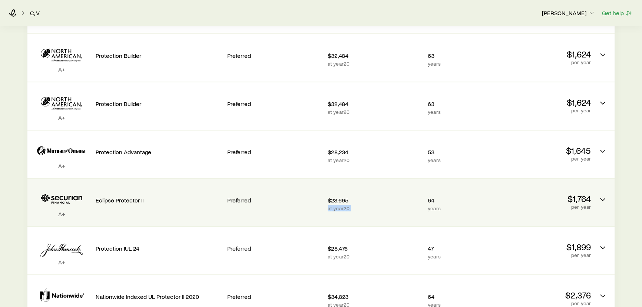
drag, startPoint x: 426, startPoint y: 196, endPoint x: 422, endPoint y: 195, distance: 4.6
click at [422, 195] on div "A+ Eclipse Protector II Preferred $23,695 at year 20 64 years $1,764 per year" at bounding box center [320, 202] width 587 height 47
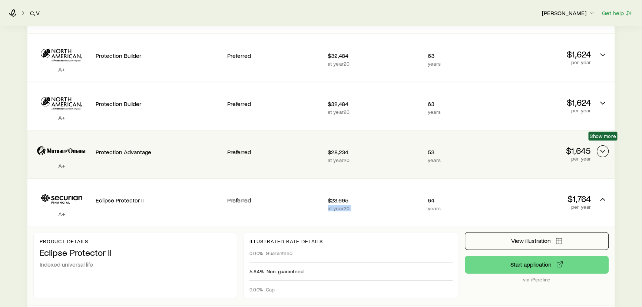
click at [604, 147] on icon "Permanent quotes" at bounding box center [602, 151] width 9 height 9
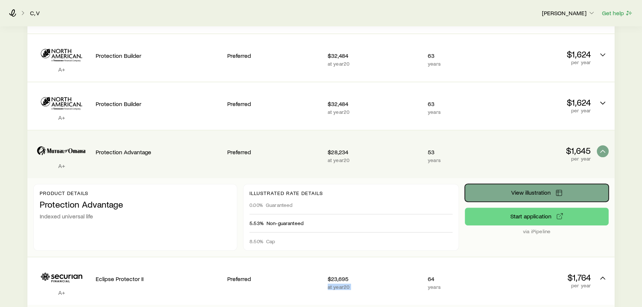
click at [535, 189] on span "View illustration" at bounding box center [531, 192] width 40 height 6
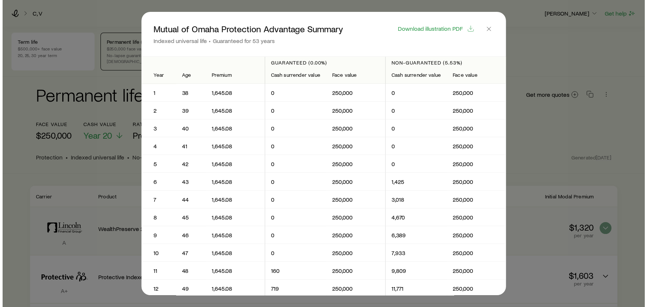
scroll to position [0, 0]
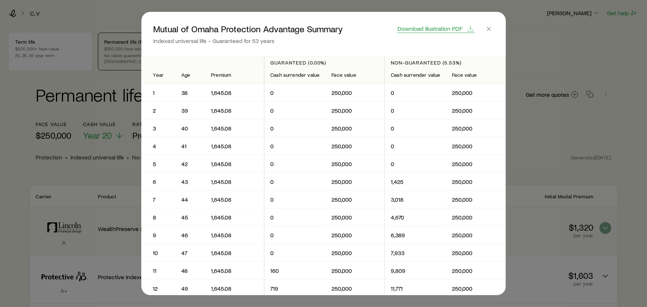
click at [422, 29] on span "Download illustration PDF" at bounding box center [429, 29] width 65 height 6
click at [488, 30] on icon "button" at bounding box center [488, 28] width 7 height 7
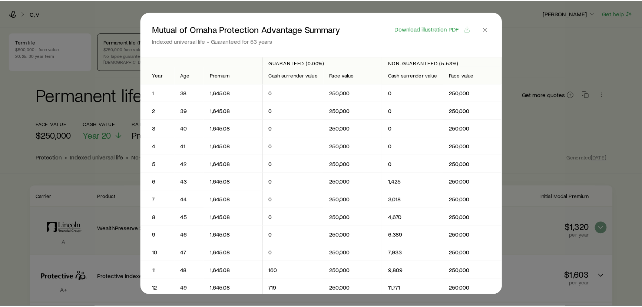
scroll to position [269, 0]
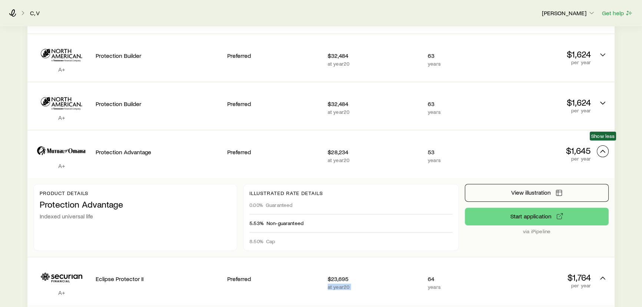
click at [602, 147] on icon "Permanent quotes" at bounding box center [602, 151] width 9 height 9
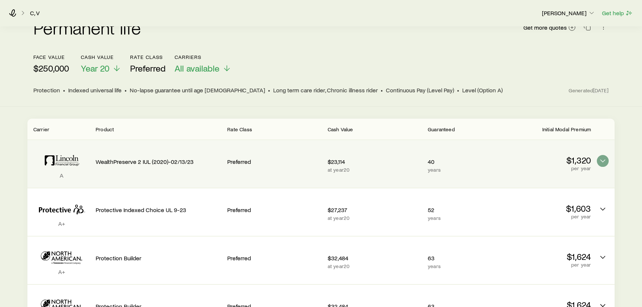
scroll to position [0, 0]
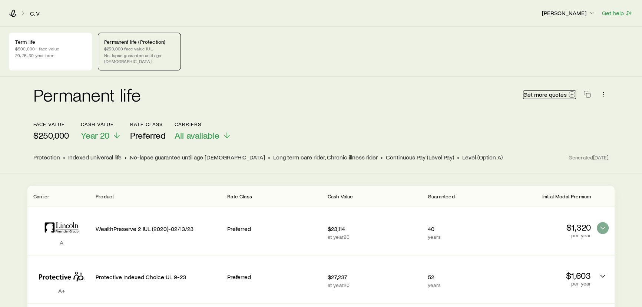
click at [568, 91] on icon at bounding box center [571, 94] width 7 height 7
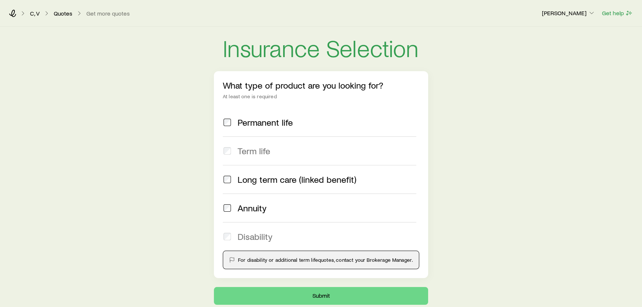
click at [254, 116] on label "Permanent life" at bounding box center [319, 122] width 193 height 28
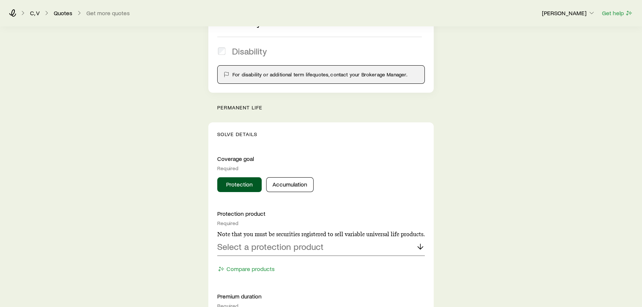
scroll to position [269, 0]
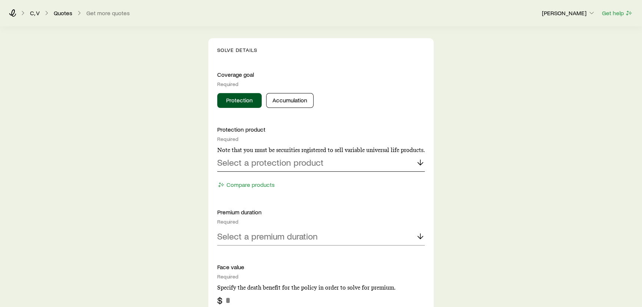
click at [253, 165] on p "Select a protection product" at bounding box center [270, 162] width 106 height 10
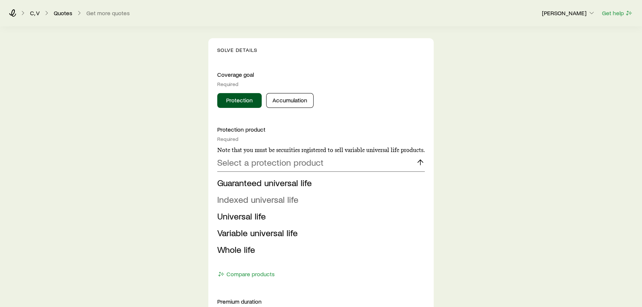
click at [249, 201] on span "Indexed universal life" at bounding box center [257, 199] width 81 height 11
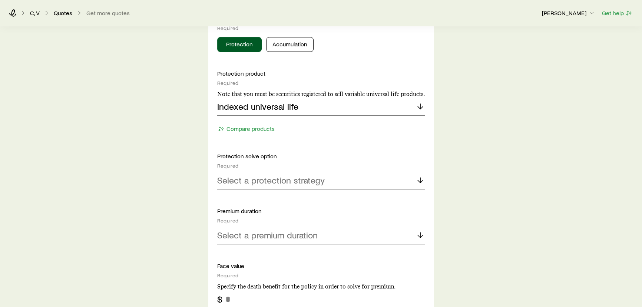
scroll to position [337, 0]
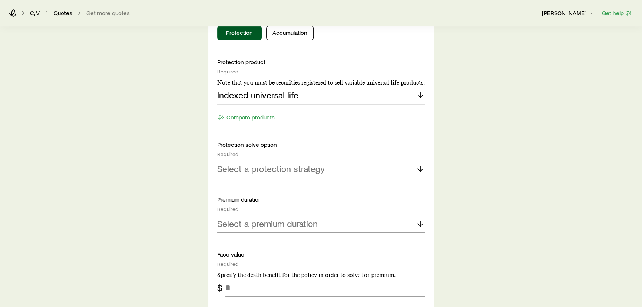
click at [252, 174] on div "Select a protection strategy" at bounding box center [321, 169] width 208 height 18
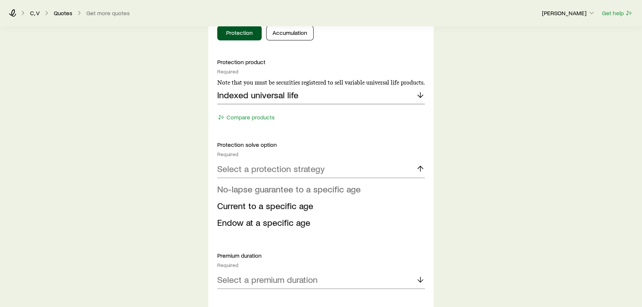
click at [241, 189] on span "No-lapse guarantee to a specific age" at bounding box center [288, 188] width 143 height 11
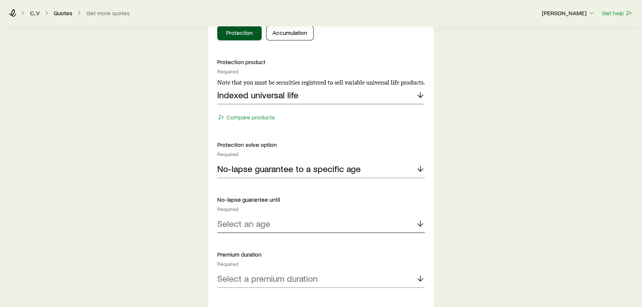
click at [245, 222] on p "Select an age" at bounding box center [243, 223] width 53 height 10
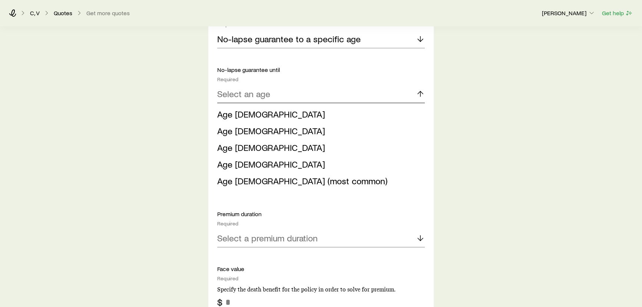
scroll to position [505, 0]
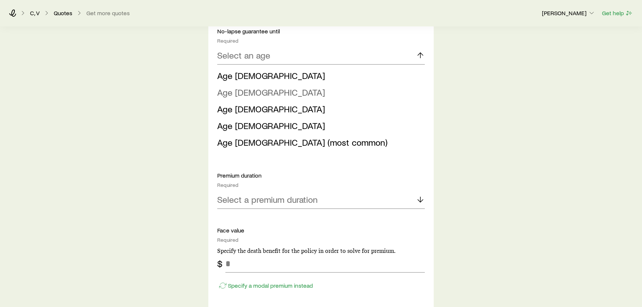
click at [237, 95] on span "Age 90" at bounding box center [271, 92] width 108 height 11
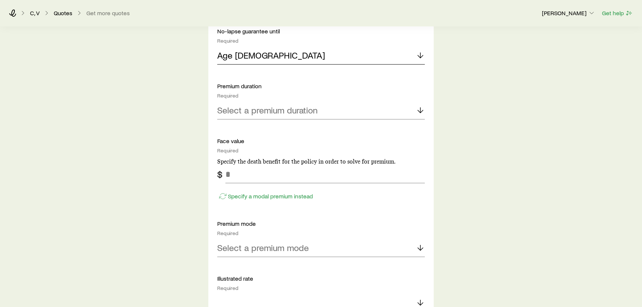
click at [248, 60] on div "Age 90" at bounding box center [321, 56] width 208 height 18
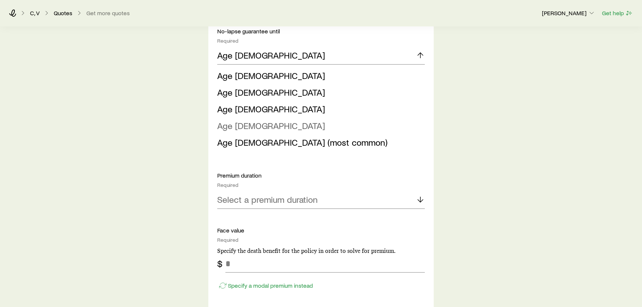
click at [230, 126] on span "Age 100" at bounding box center [271, 125] width 108 height 11
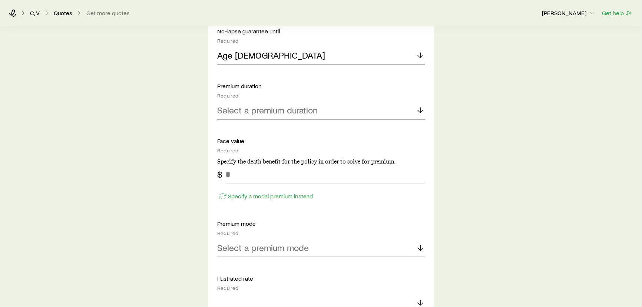
click at [242, 113] on p "Select a premium duration" at bounding box center [267, 110] width 100 height 10
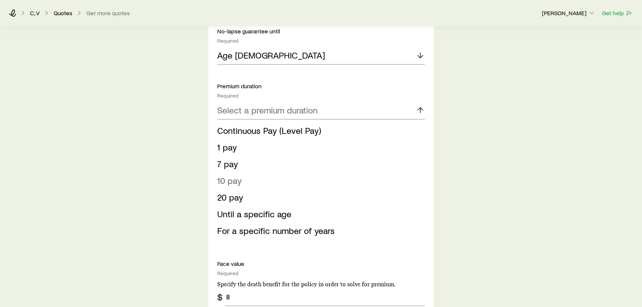
click at [229, 179] on span "10 pay" at bounding box center [229, 180] width 24 height 11
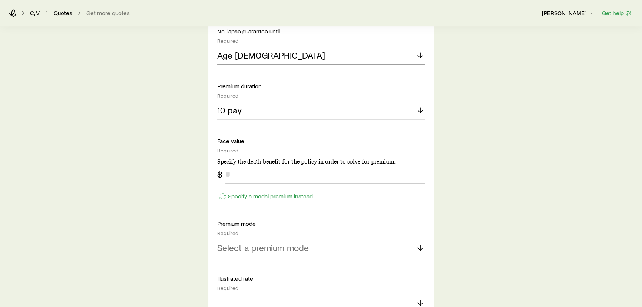
click at [233, 172] on input "tel" at bounding box center [324, 174] width 199 height 18
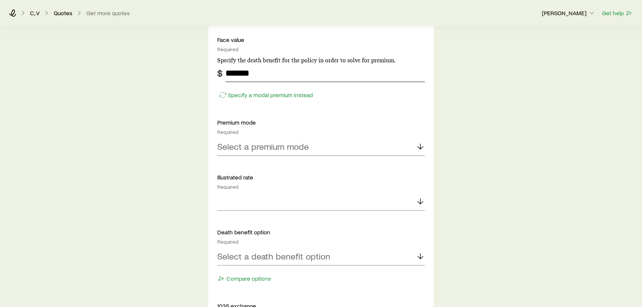
type input "*******"
click at [249, 148] on p "Select a premium mode" at bounding box center [263, 146] width 92 height 10
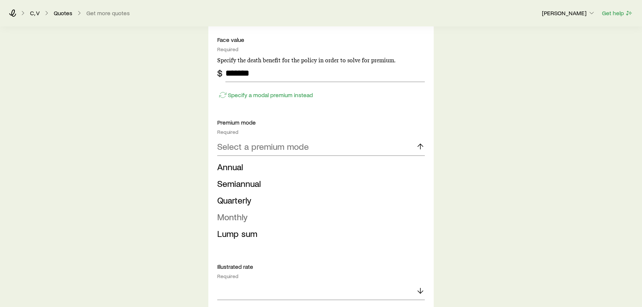
click at [228, 221] on span "Monthly" at bounding box center [232, 216] width 30 height 11
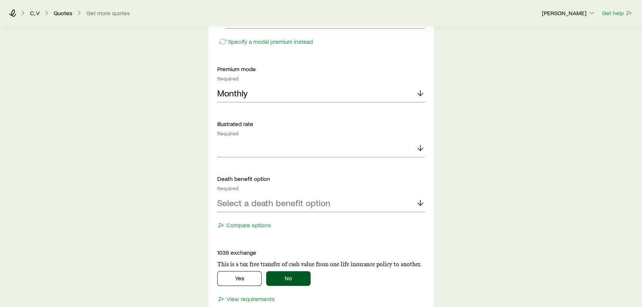
scroll to position [674, 0]
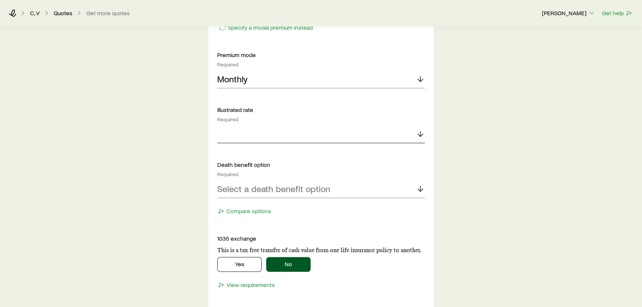
click at [248, 135] on div at bounding box center [321, 134] width 208 height 18
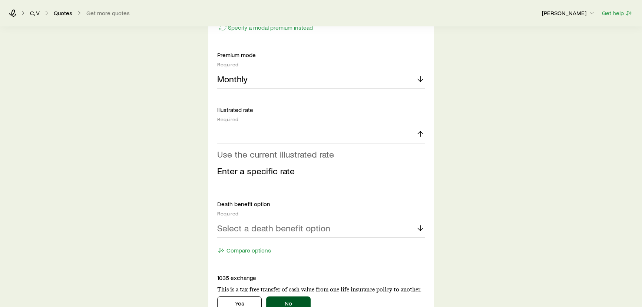
click at [231, 155] on span "Use the current illustrated rate" at bounding box center [275, 154] width 117 height 11
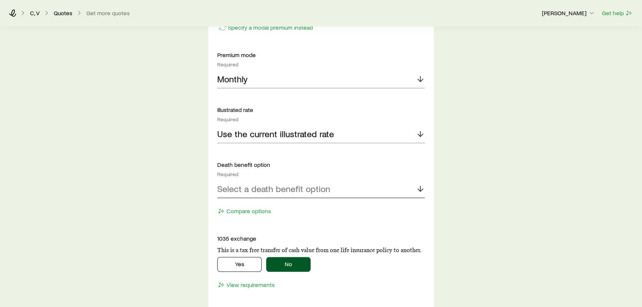
click at [244, 193] on div "Select a death benefit option" at bounding box center [321, 189] width 208 height 18
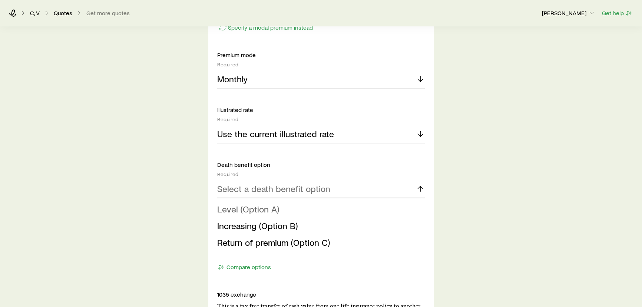
click at [237, 212] on span "Level (Option A)" at bounding box center [248, 208] width 62 height 11
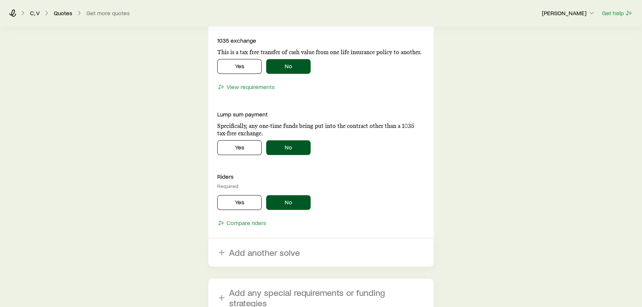
scroll to position [950, 0]
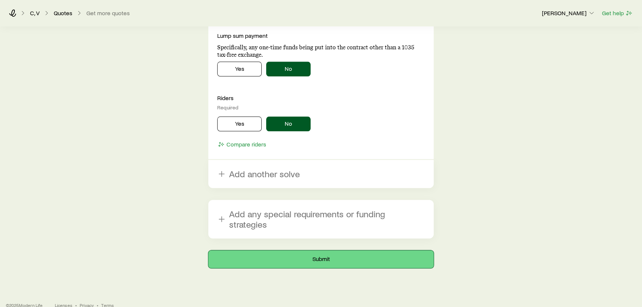
click at [349, 251] on button "Submit" at bounding box center [320, 259] width 225 height 18
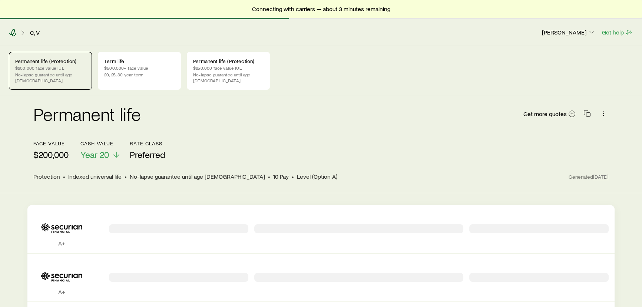
click at [15, 32] on icon at bounding box center [12, 32] width 7 height 7
